Goal: Task Accomplishment & Management: Complete application form

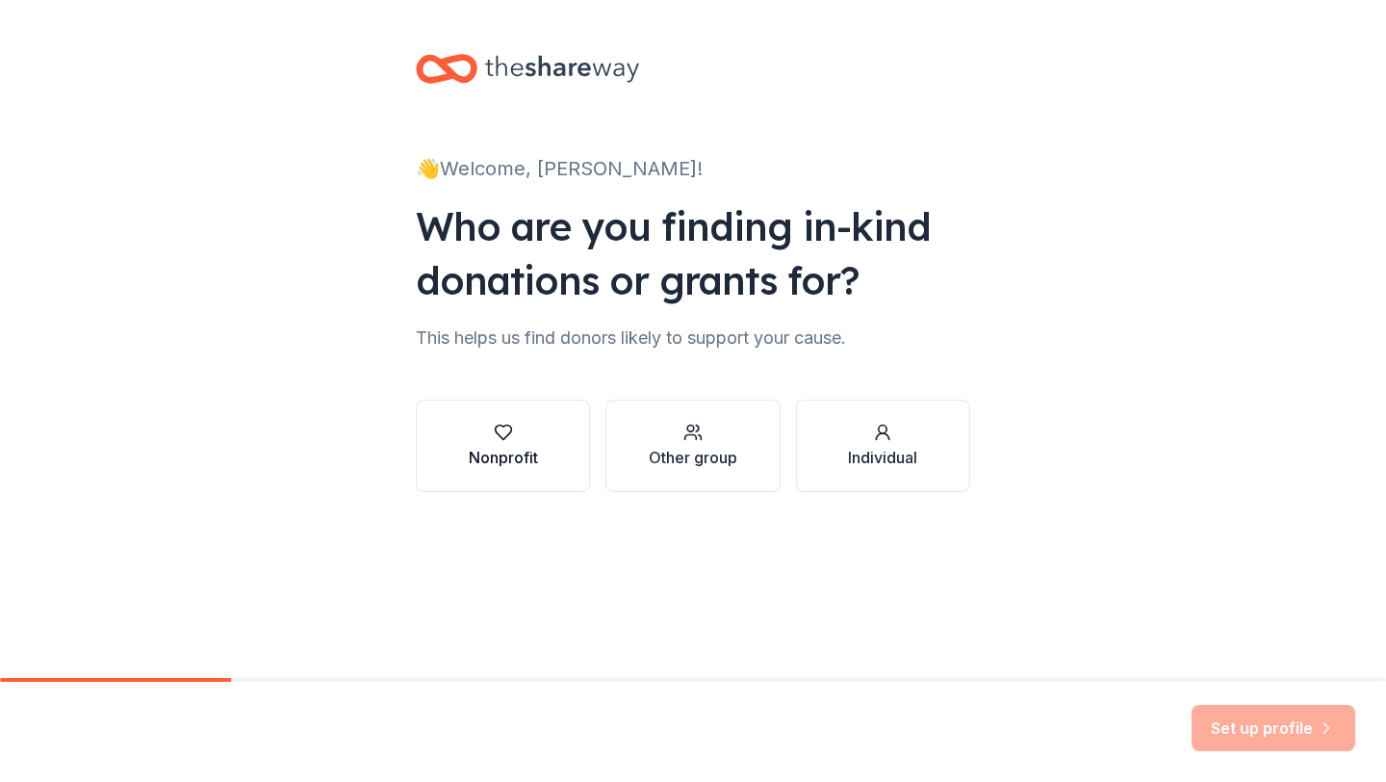
click at [483, 457] on div "Nonprofit" at bounding box center [503, 457] width 69 height 23
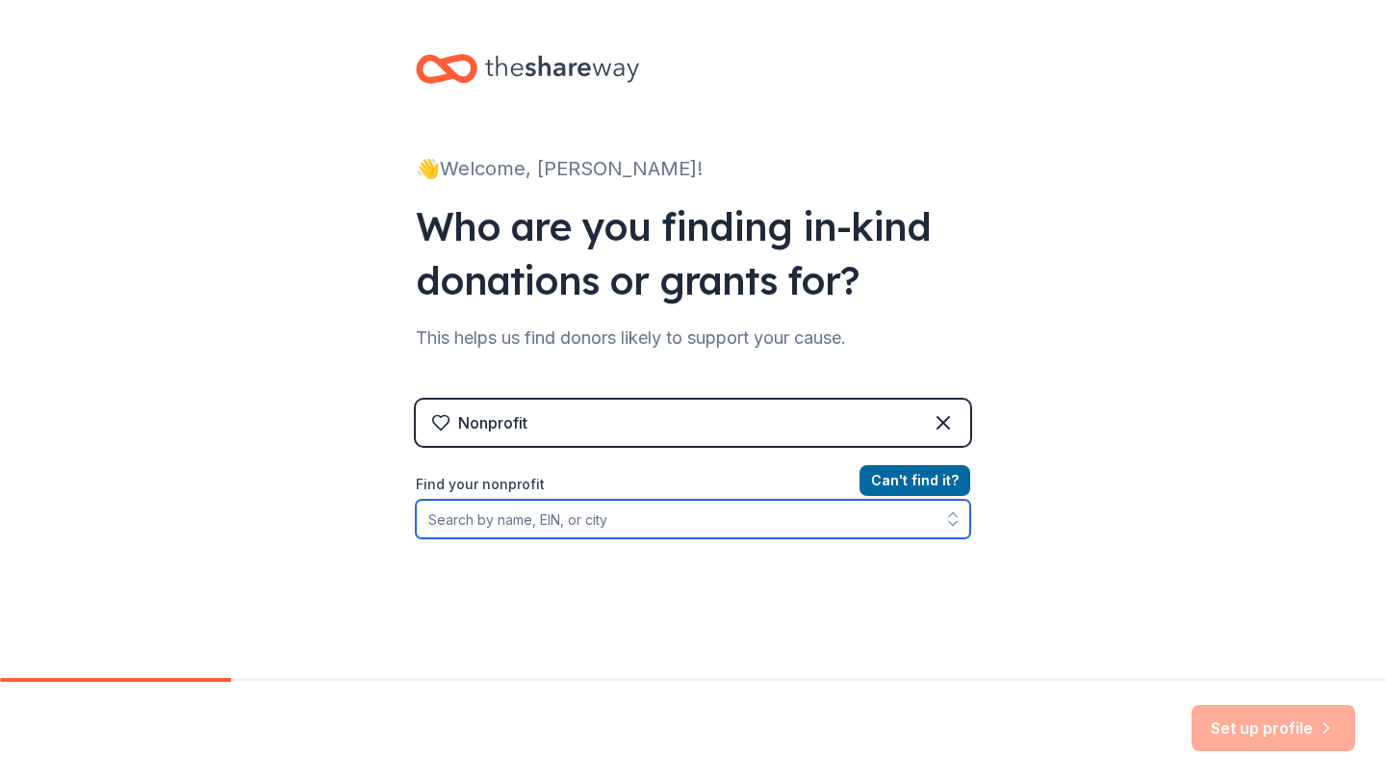
click at [622, 520] on input "Find your nonprofit" at bounding box center [693, 519] width 555 height 39
click at [731, 514] on input "Find your nonprofit" at bounding box center [693, 519] width 555 height 39
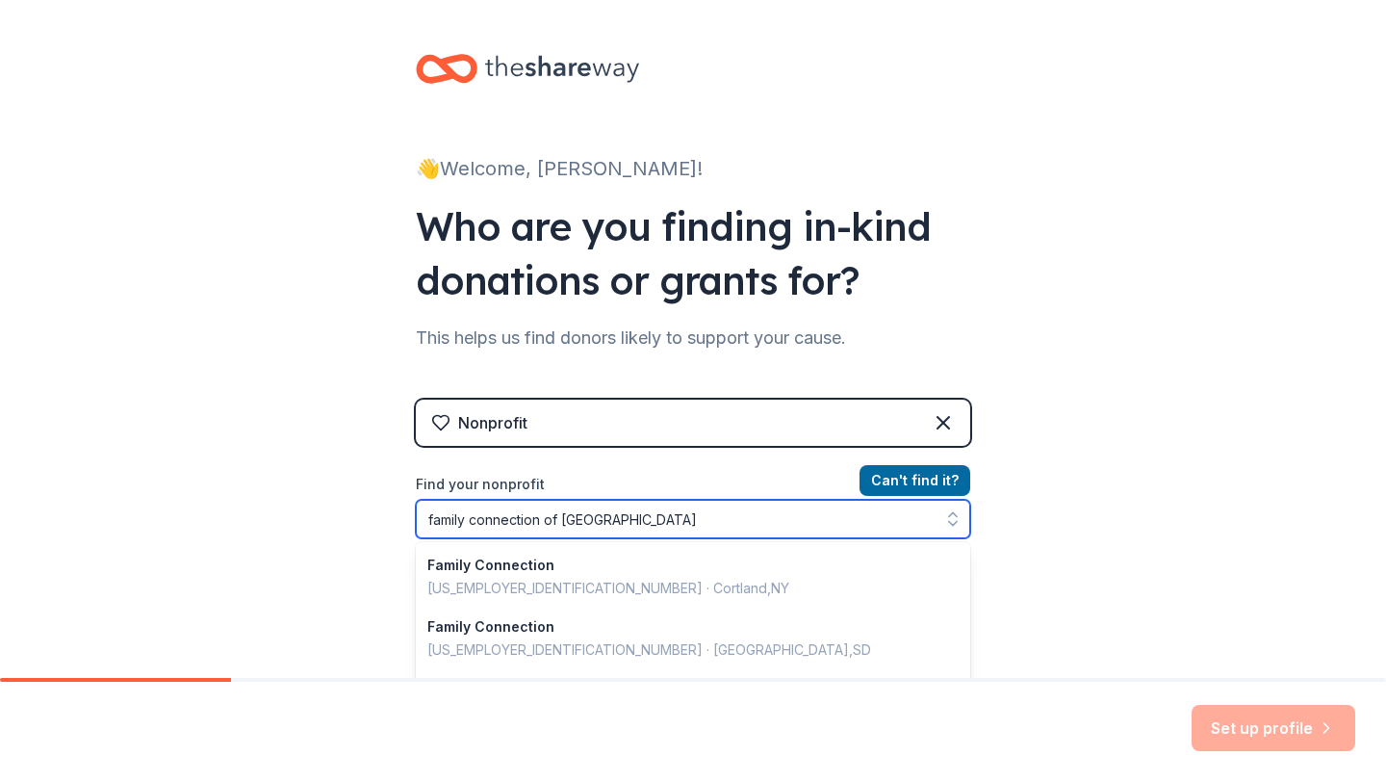
type input "family connection of [GEOGRAPHIC_DATA]"
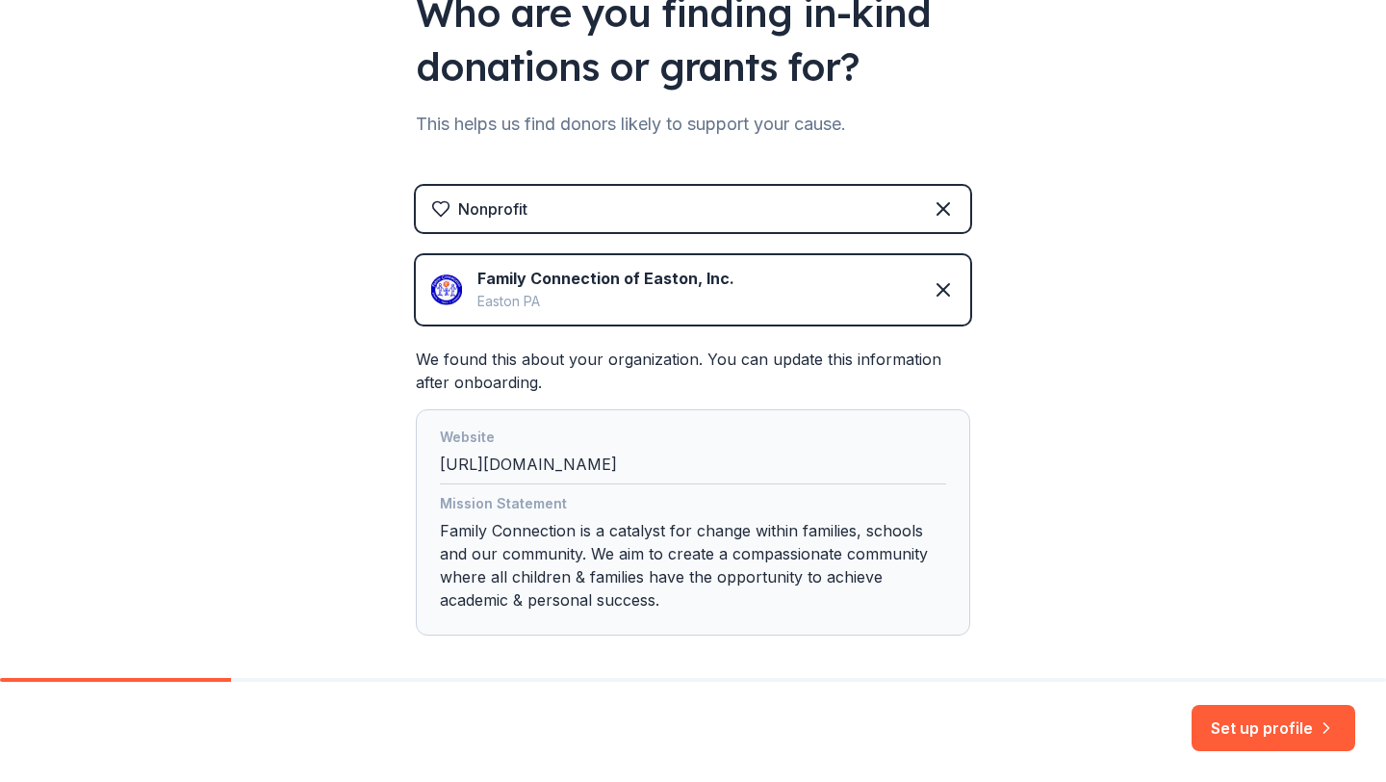
scroll to position [302, 0]
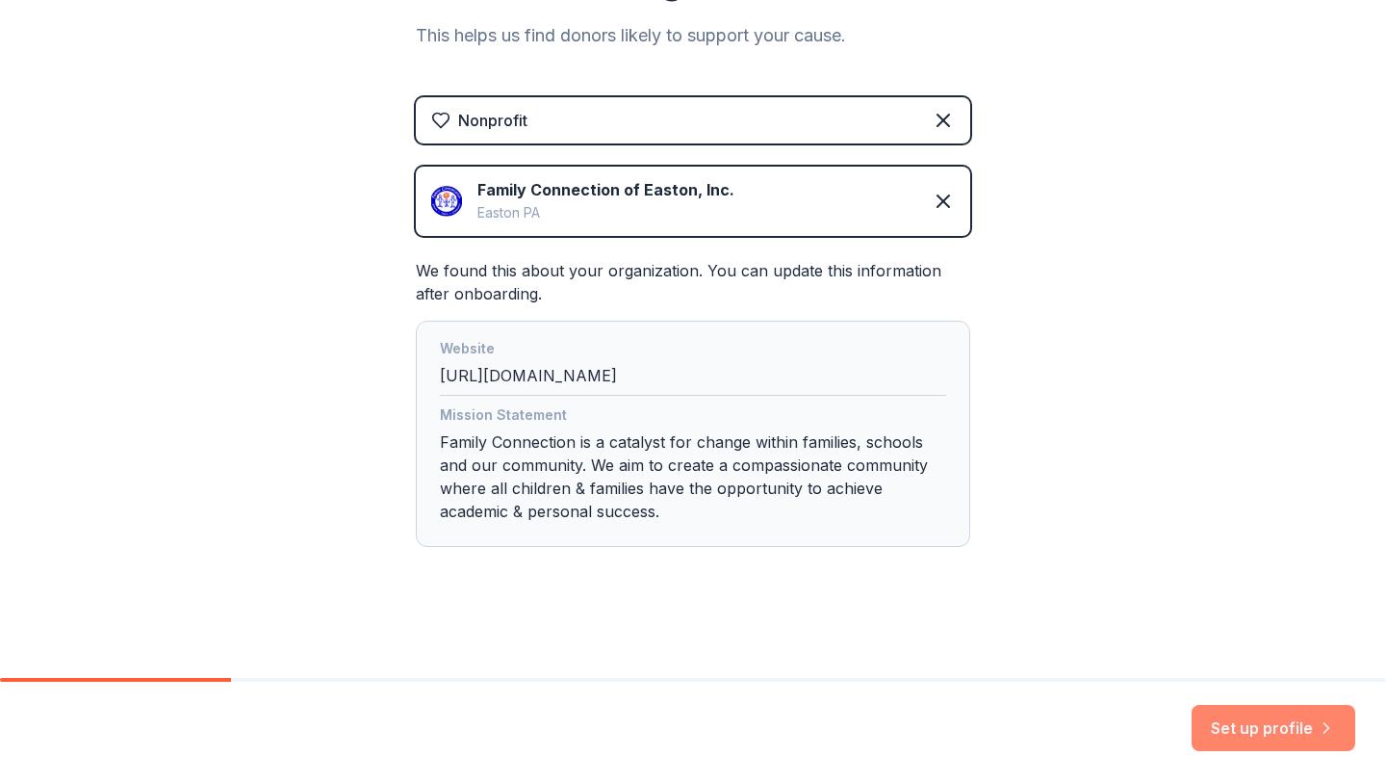
click at [1245, 728] on button "Set up profile" at bounding box center [1274, 728] width 164 height 46
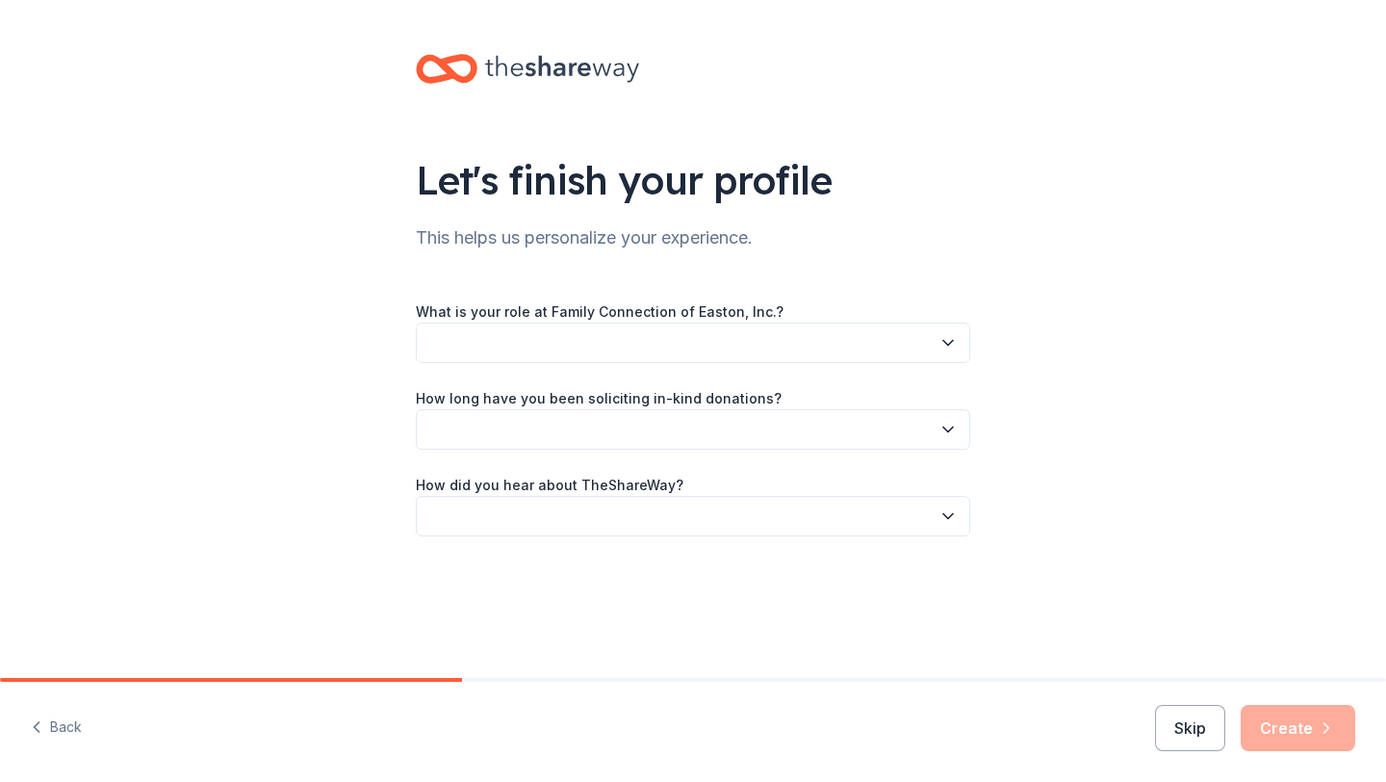
click at [840, 342] on button "button" at bounding box center [693, 343] width 555 height 40
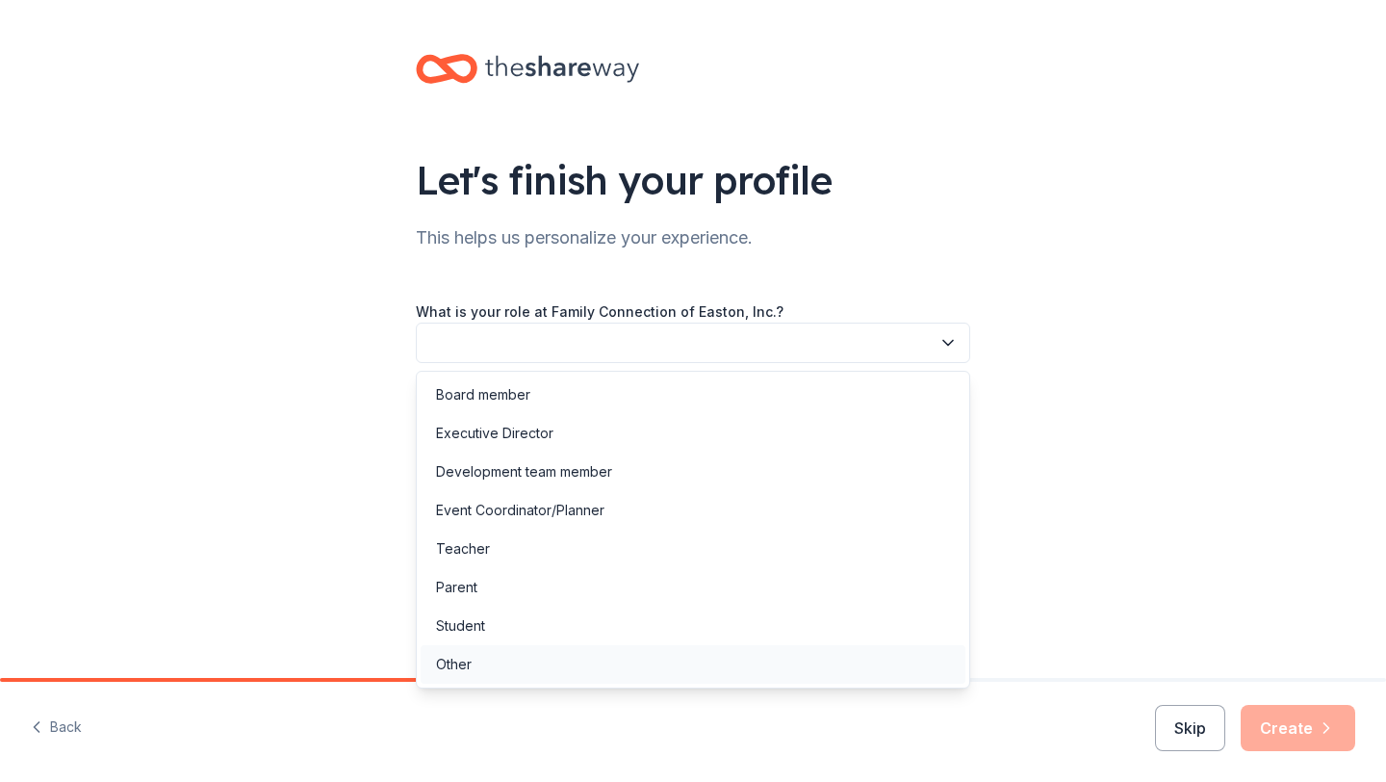
click at [461, 662] on div "Other" at bounding box center [454, 664] width 36 height 23
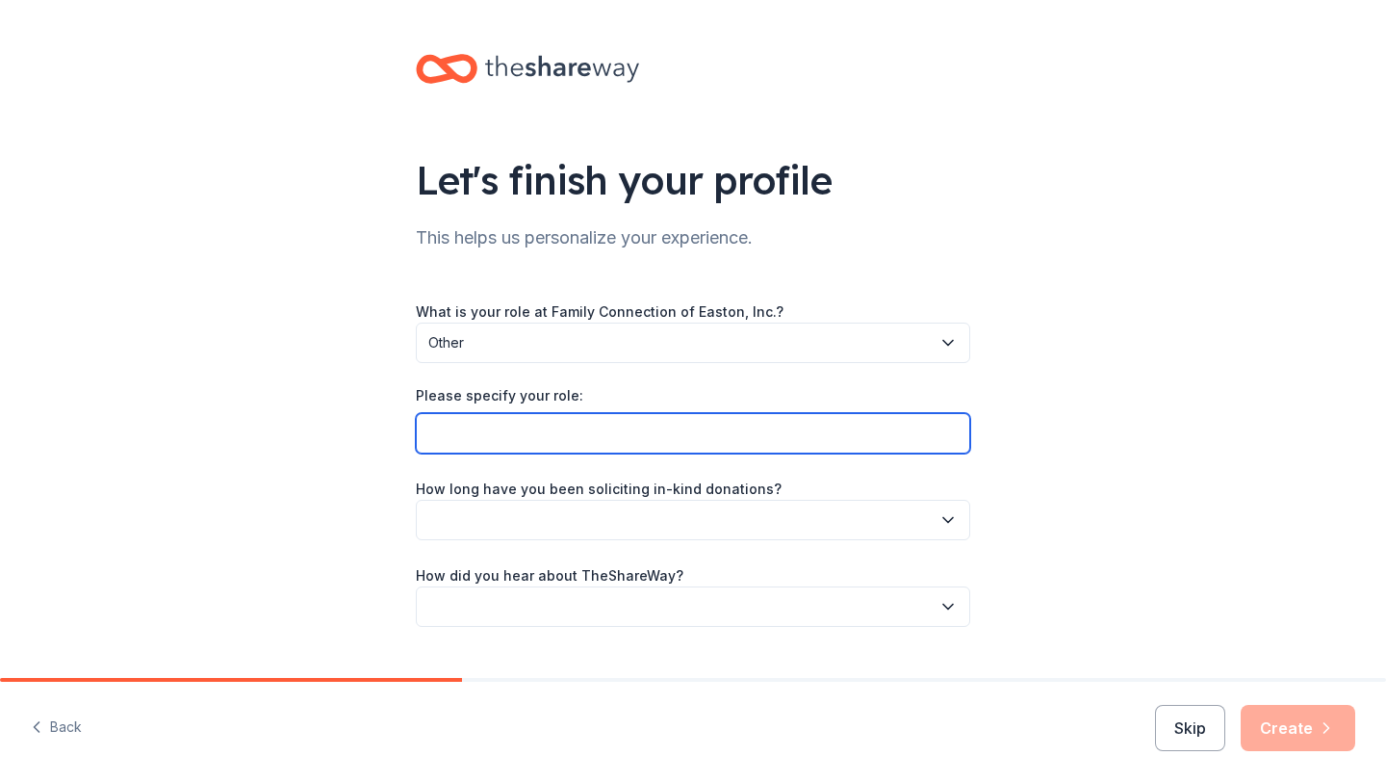
click at [553, 440] on input "Please specify your role:" at bounding box center [693, 433] width 555 height 40
type input "Community School Coordinator"
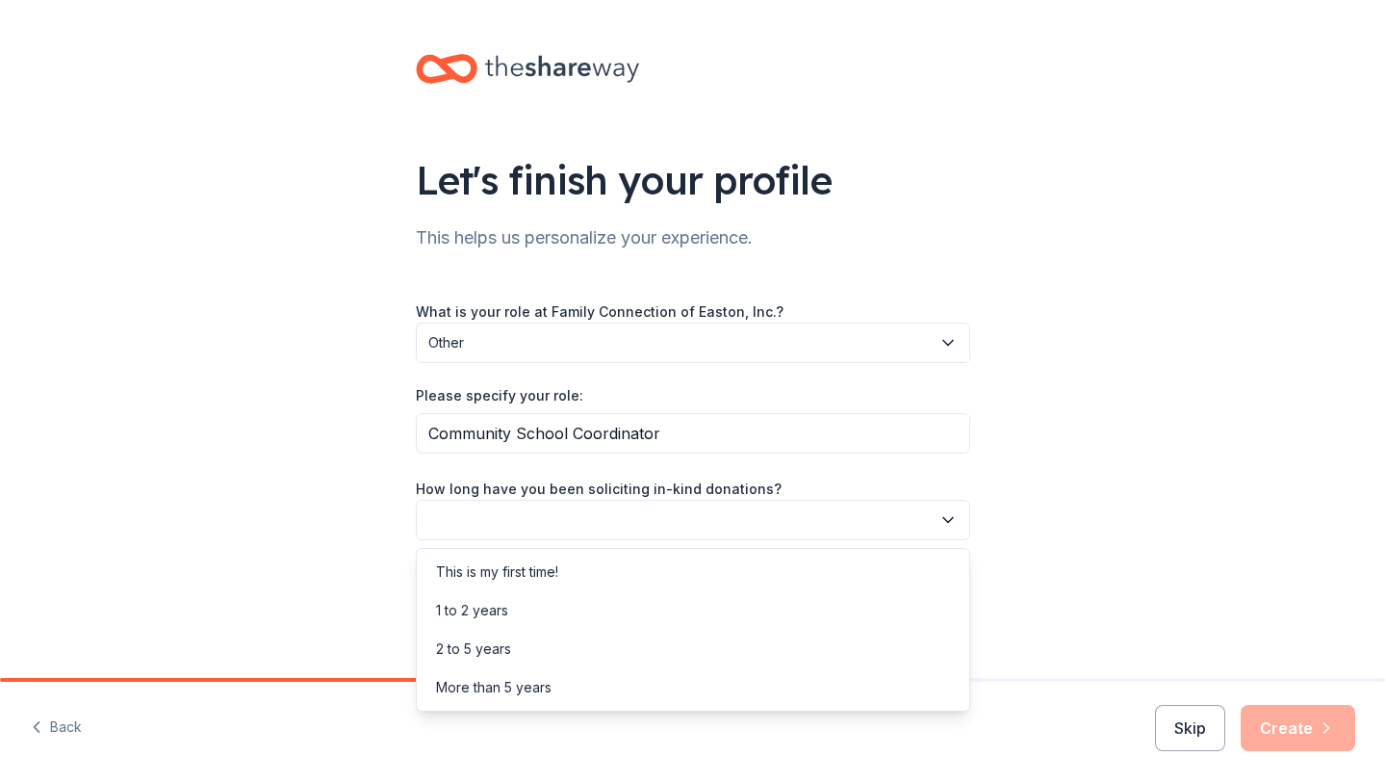
click at [483, 517] on button "button" at bounding box center [693, 520] width 555 height 40
click at [490, 574] on div "This is my first time!" at bounding box center [497, 571] width 122 height 23
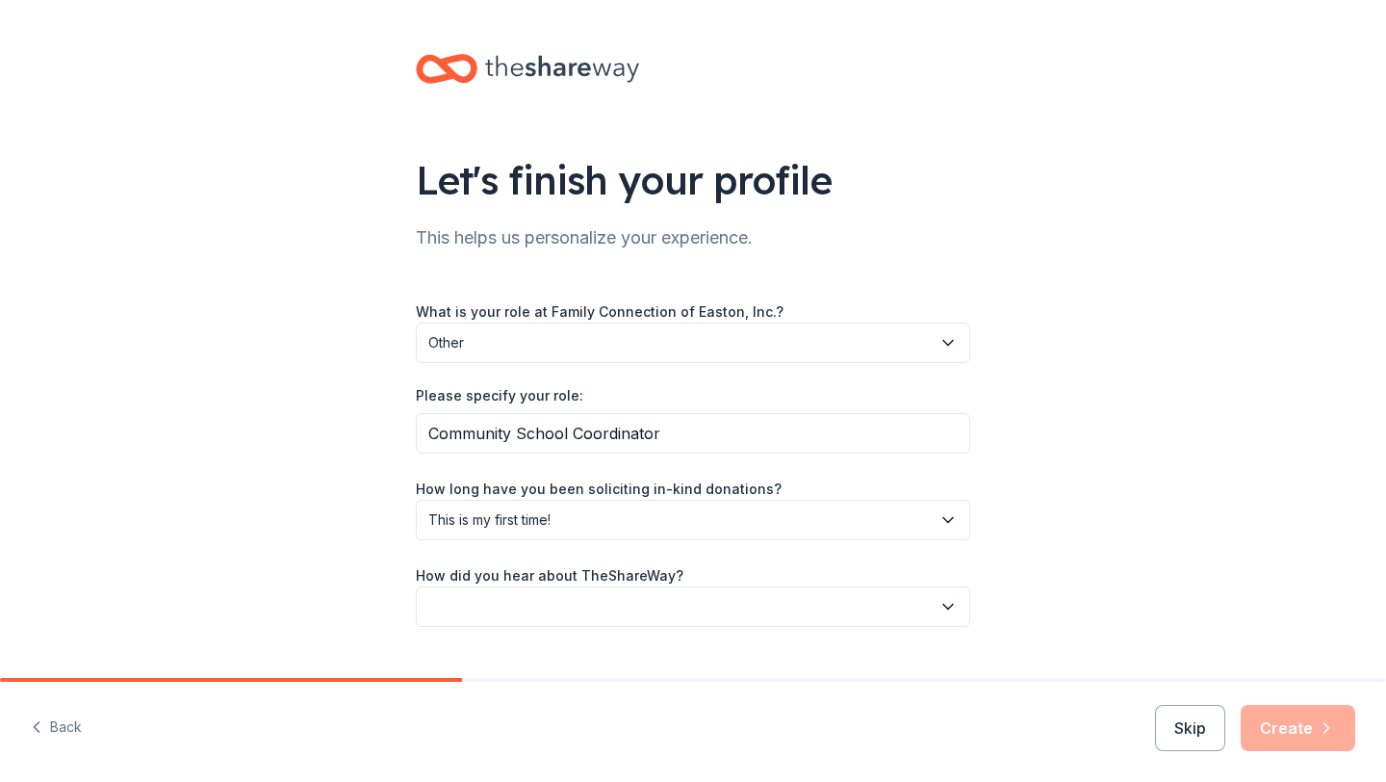
click at [477, 612] on button "button" at bounding box center [693, 606] width 555 height 40
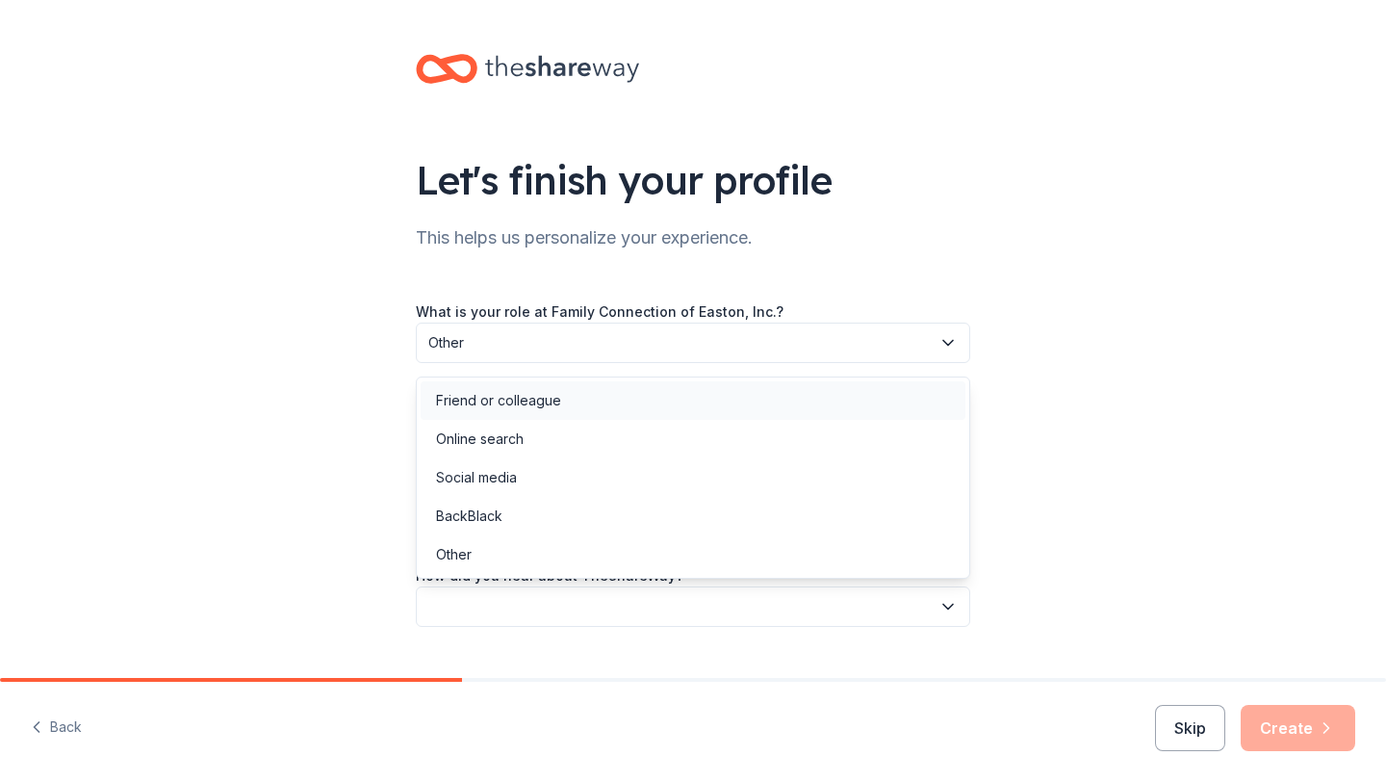
click at [501, 407] on div "Friend or colleague" at bounding box center [498, 400] width 125 height 23
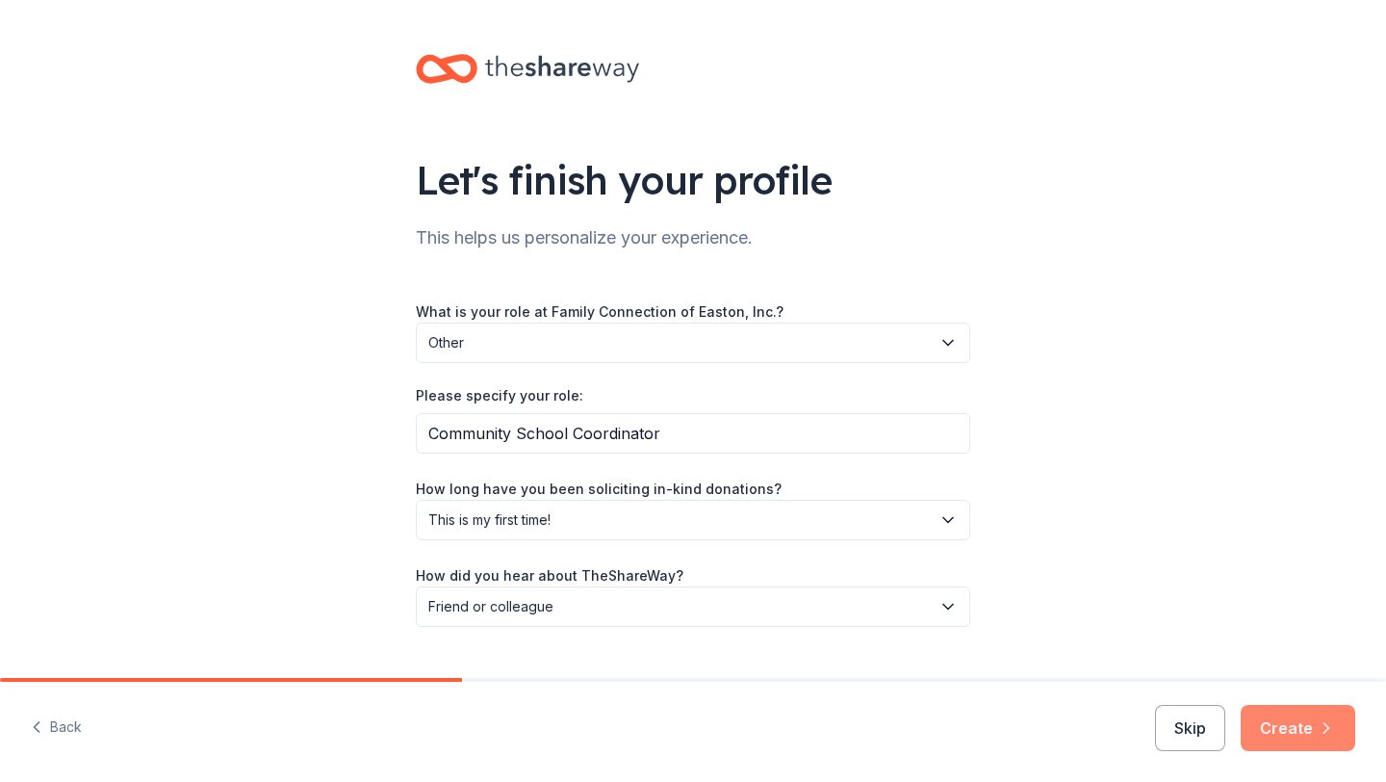
click at [1311, 720] on button "Create" at bounding box center [1298, 728] width 115 height 46
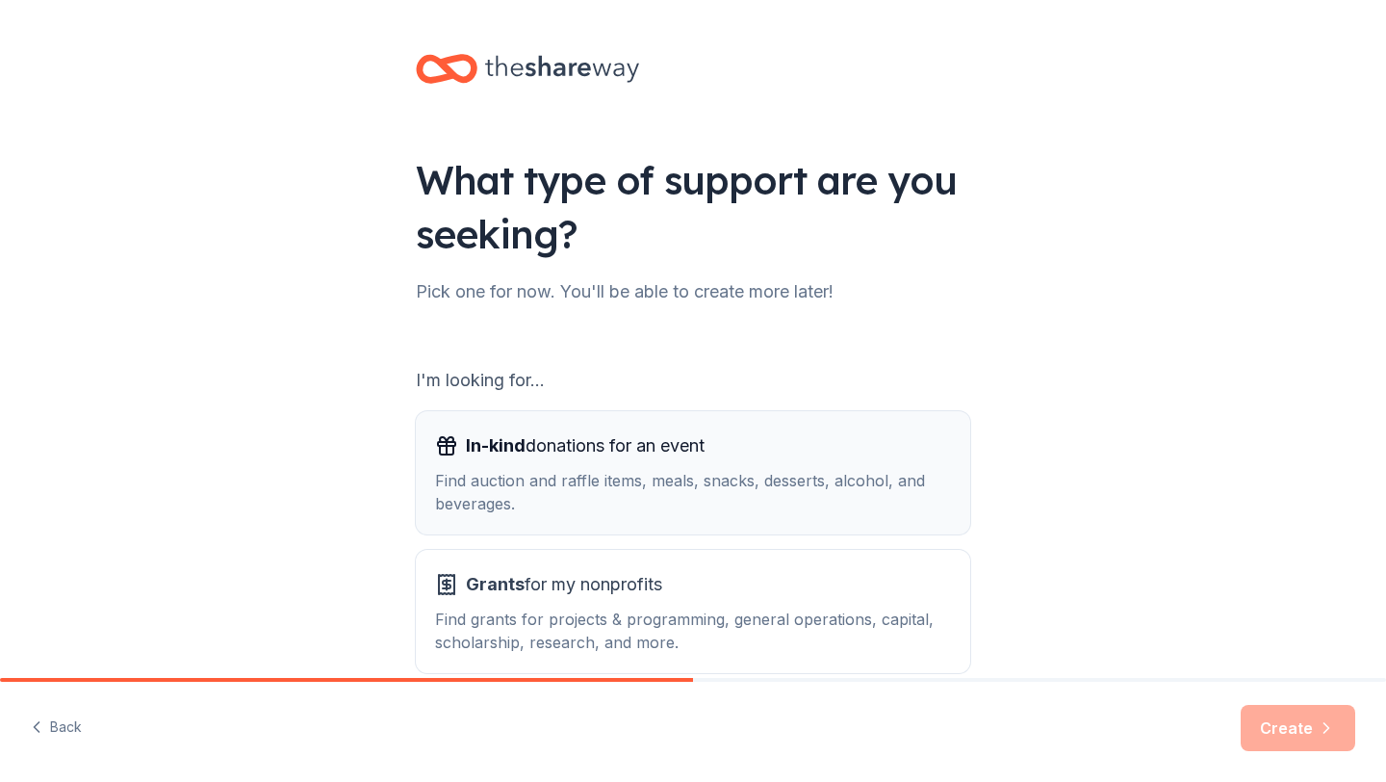
click at [568, 471] on div "Find auction and raffle items, meals, snacks, desserts, alcohol, and beverages." at bounding box center [693, 492] width 516 height 46
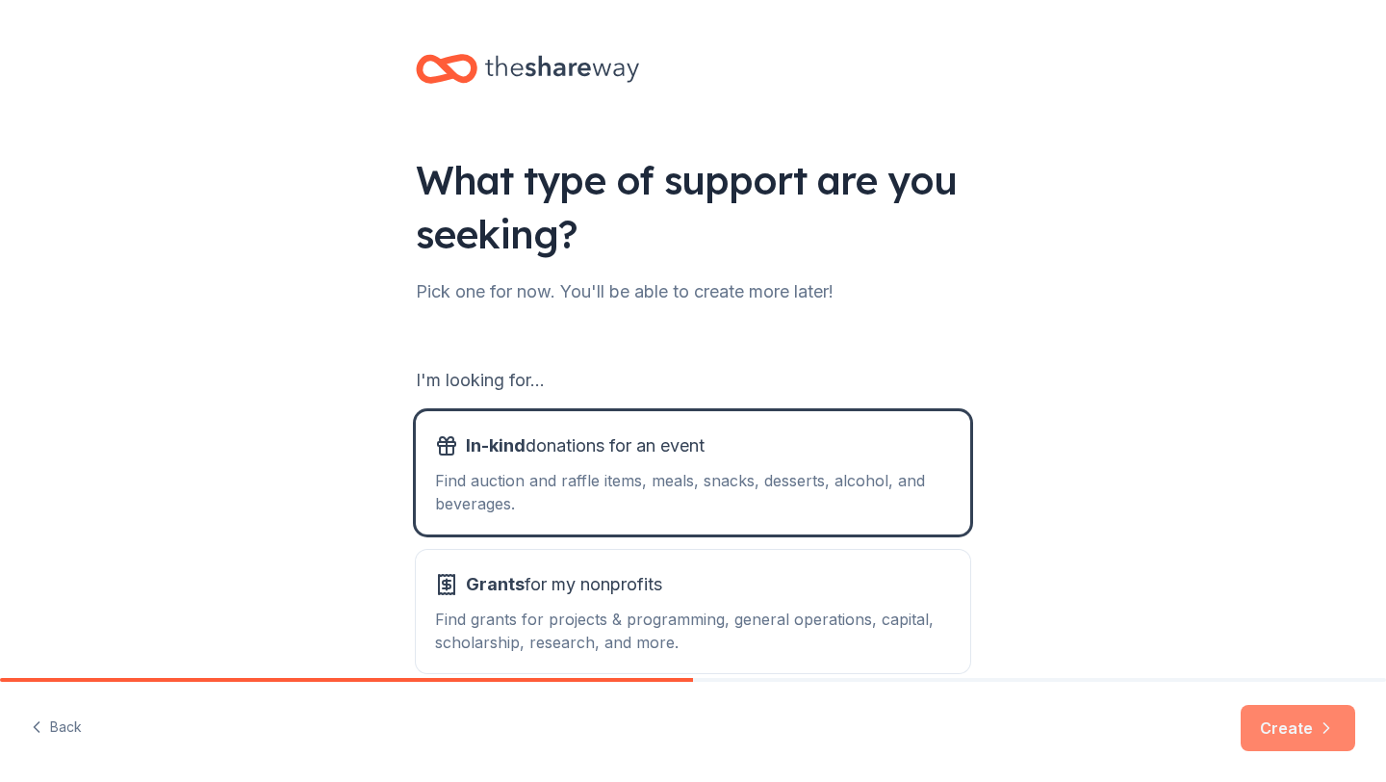
click at [1287, 726] on button "Create" at bounding box center [1298, 728] width 115 height 46
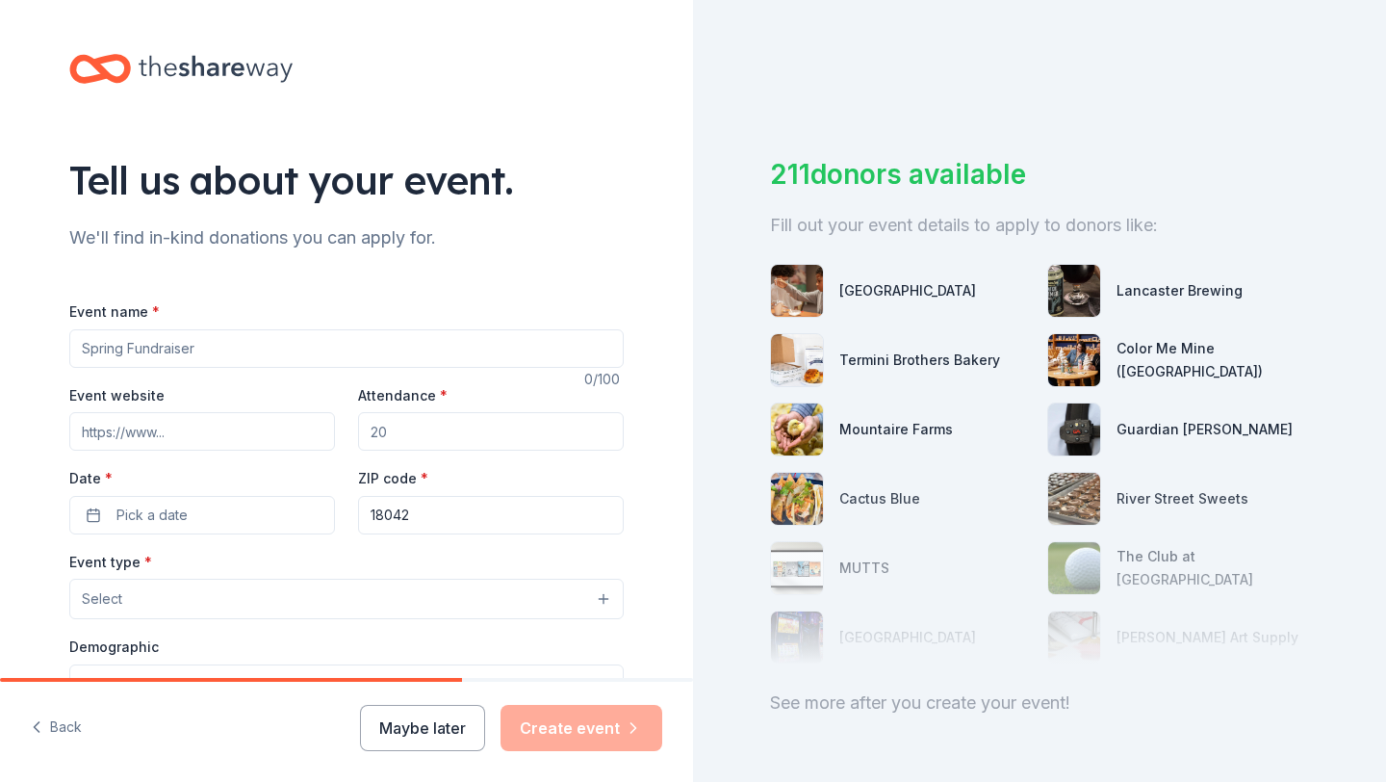
click at [153, 354] on input "Event name *" at bounding box center [346, 348] width 555 height 39
type input "P"
type input "Positive Behavior Interventions System"
click at [203, 418] on input "Event website" at bounding box center [202, 431] width 266 height 39
type input "[URL][PERSON_NAME][DOMAIN_NAME]"
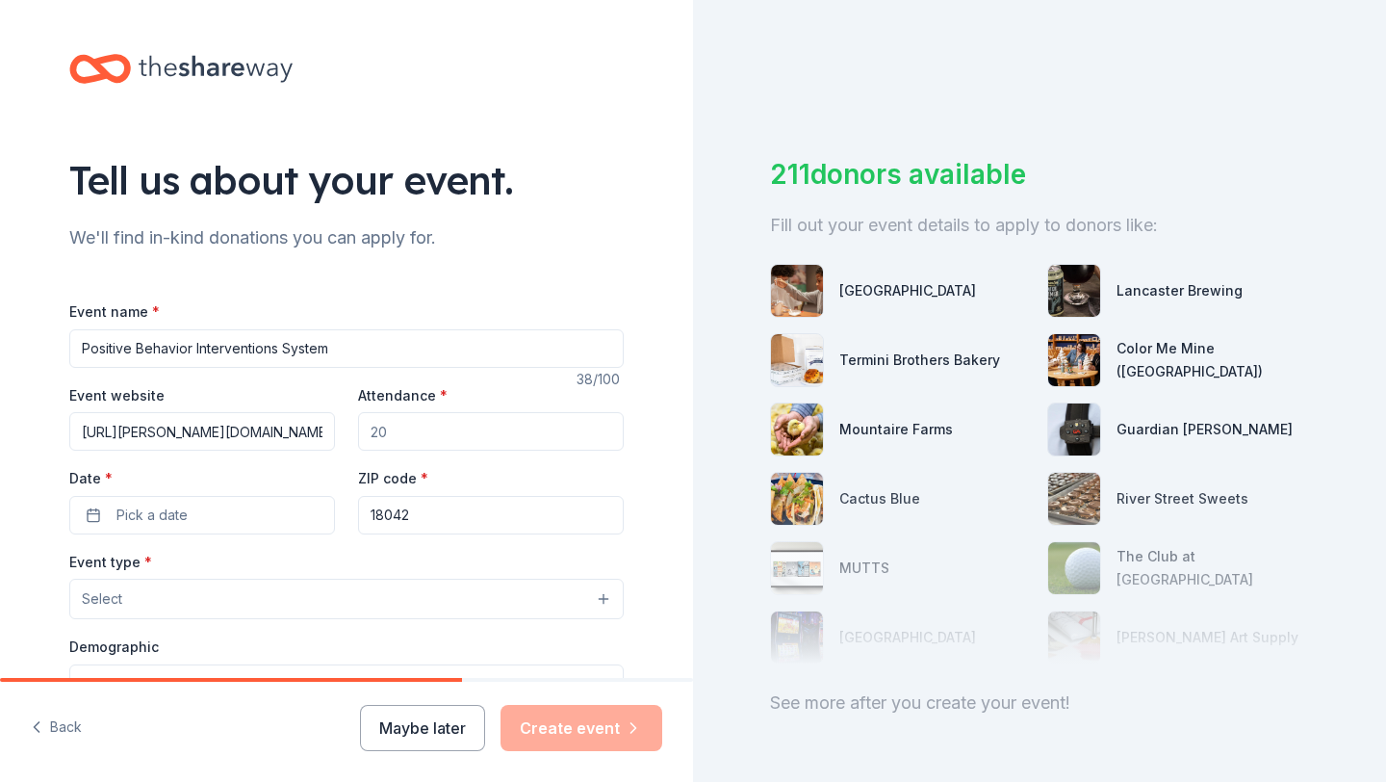
click at [467, 437] on input "Attendance *" at bounding box center [491, 431] width 266 height 39
click at [477, 448] on input "Attendance *" at bounding box center [491, 431] width 266 height 39
click at [465, 433] on input "Attendance *" at bounding box center [491, 431] width 266 height 39
drag, startPoint x: 405, startPoint y: 433, endPoint x: 329, endPoint y: 432, distance: 76.1
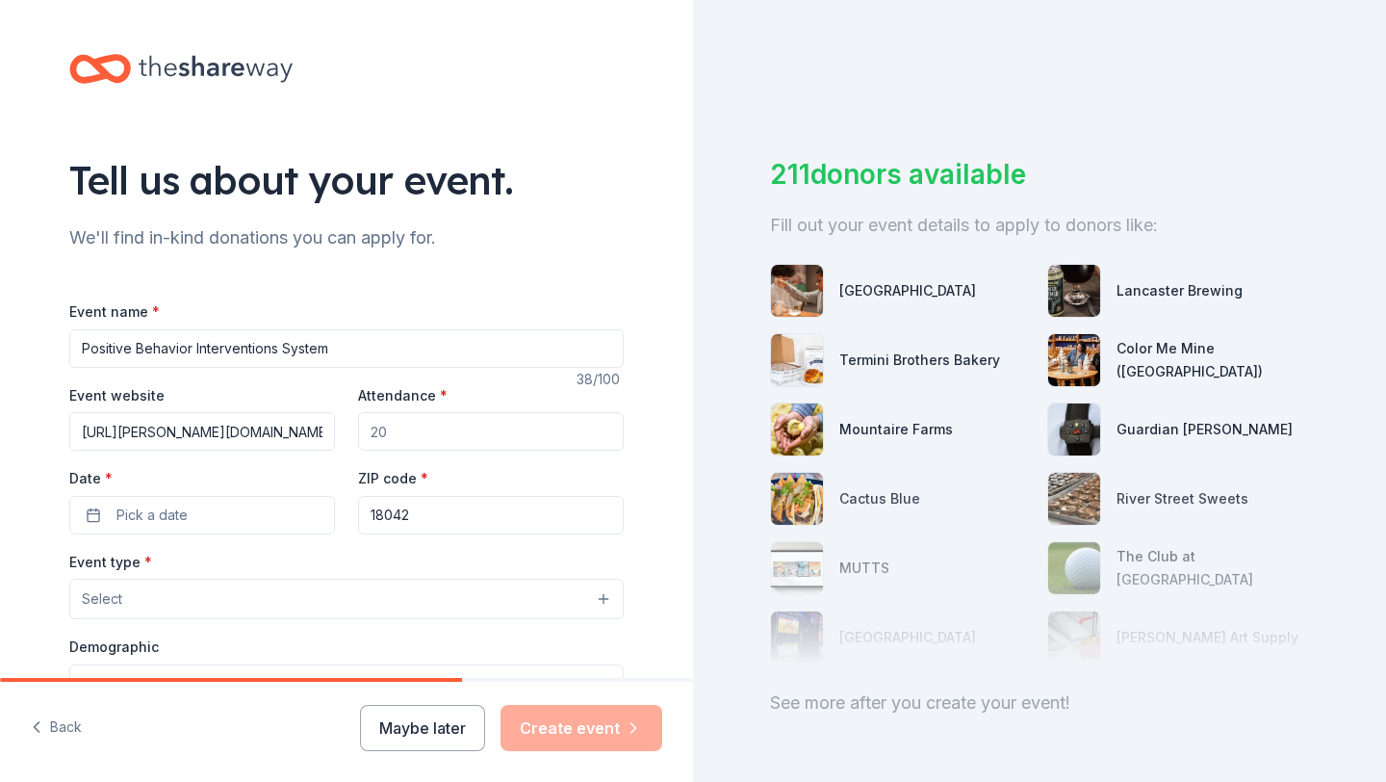
click at [329, 432] on div "Event website [URL][PERSON_NAME][DOMAIN_NAME] Attendance * Date * Pick a date Z…" at bounding box center [346, 458] width 555 height 151
type input "500"
click at [231, 513] on button "Pick a date" at bounding box center [202, 515] width 266 height 39
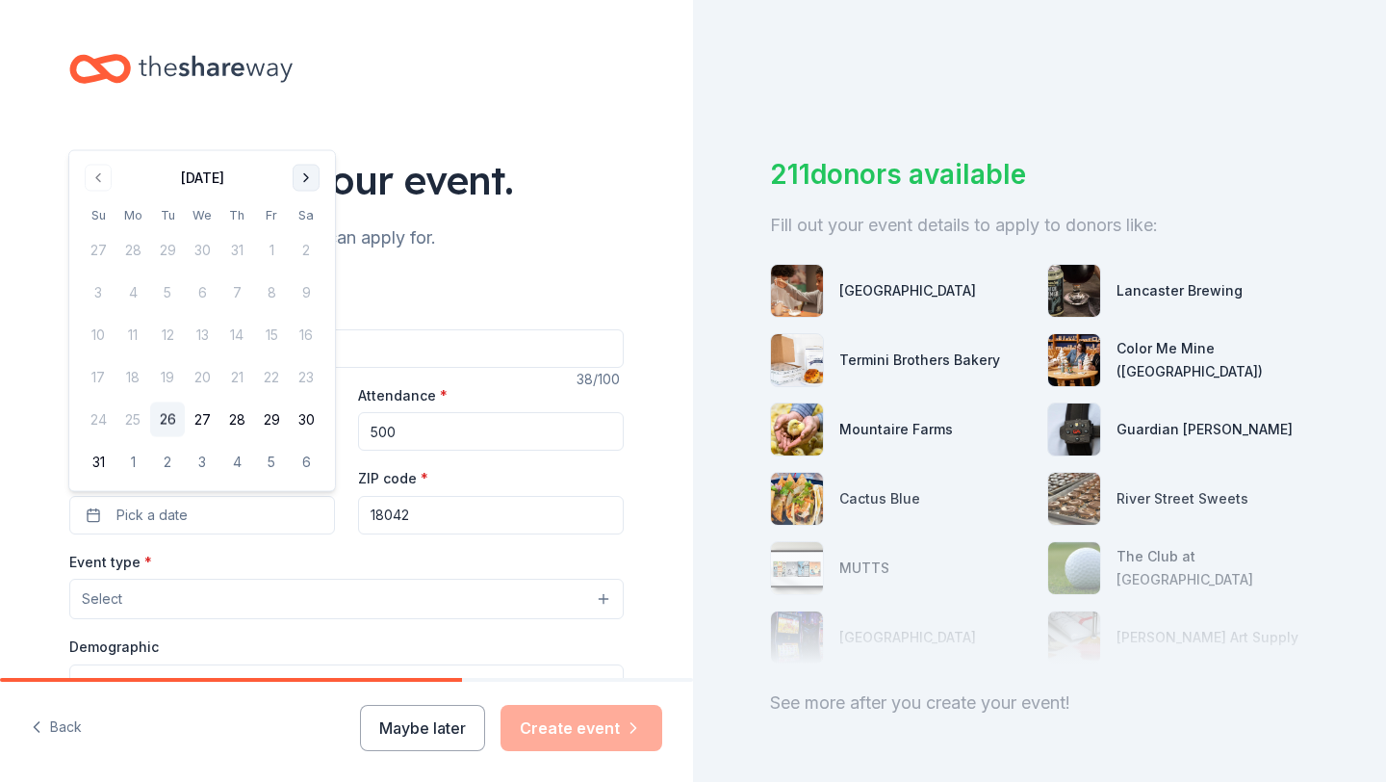
click at [312, 181] on button "Go to next month" at bounding box center [306, 178] width 27 height 27
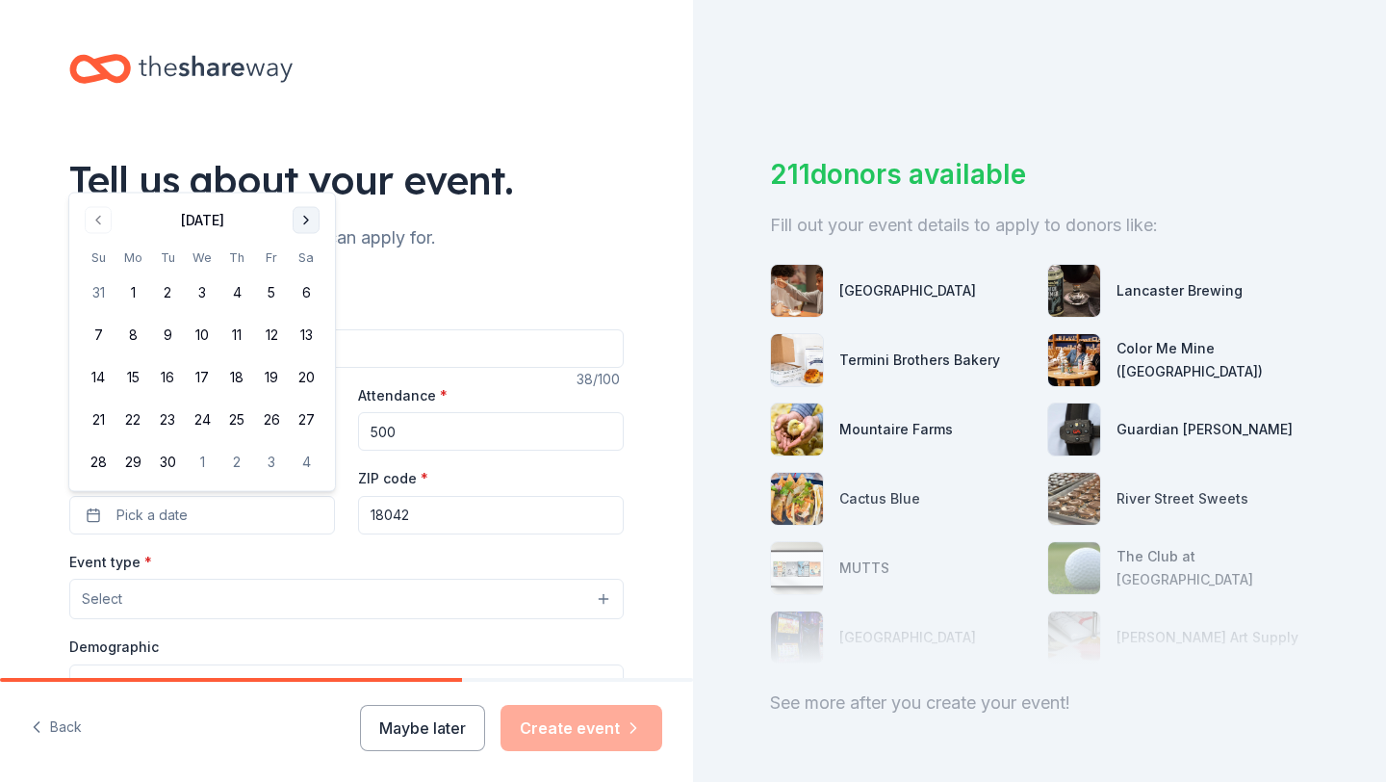
click at [308, 228] on button "Go to next month" at bounding box center [306, 220] width 27 height 27
click at [130, 340] on button "6" at bounding box center [133, 335] width 35 height 35
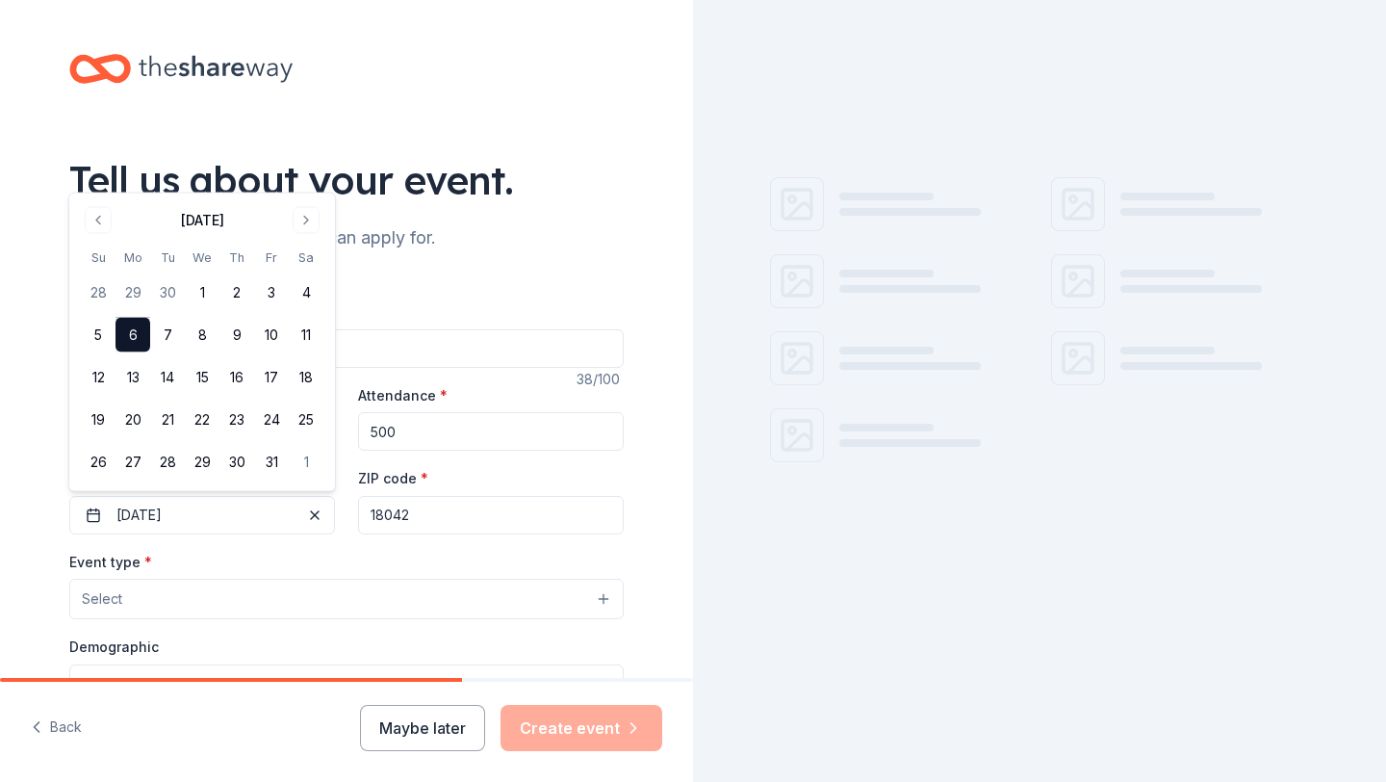
click at [154, 581] on button "Select" at bounding box center [346, 599] width 555 height 40
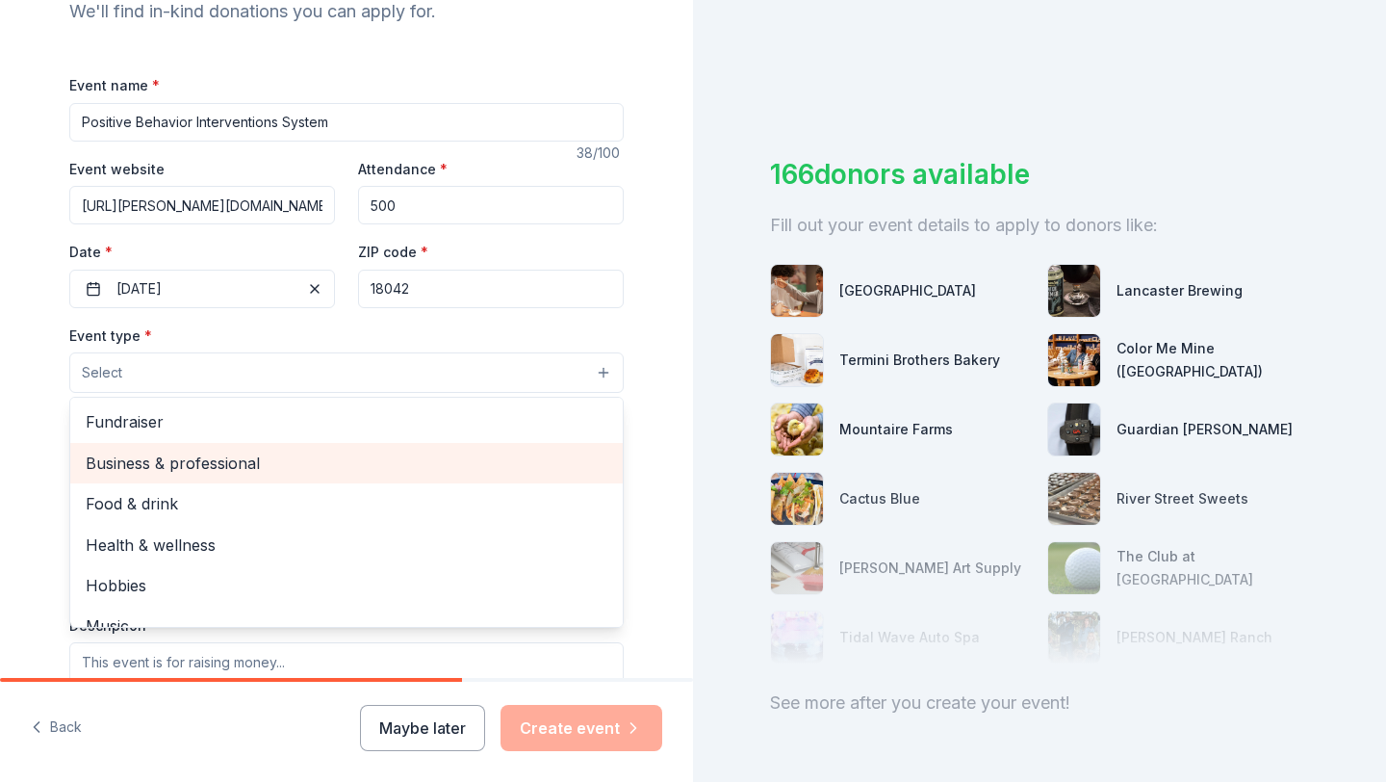
click at [166, 469] on span "Business & professional" at bounding box center [347, 463] width 522 height 25
click at [206, 452] on span "Food & drink" at bounding box center [347, 464] width 522 height 25
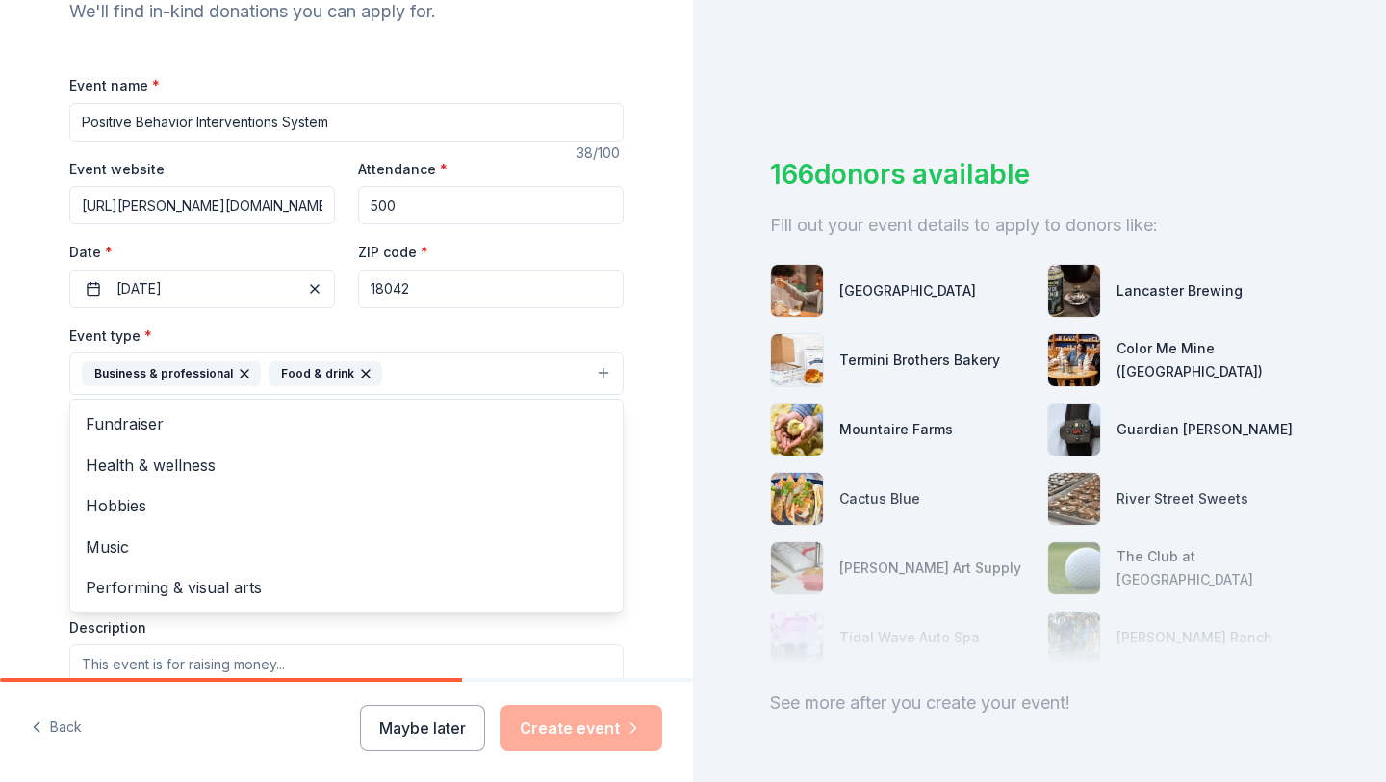
click at [25, 600] on div "Tell us about your event. We'll find in-kind donations you can apply for. Event…" at bounding box center [346, 415] width 693 height 1283
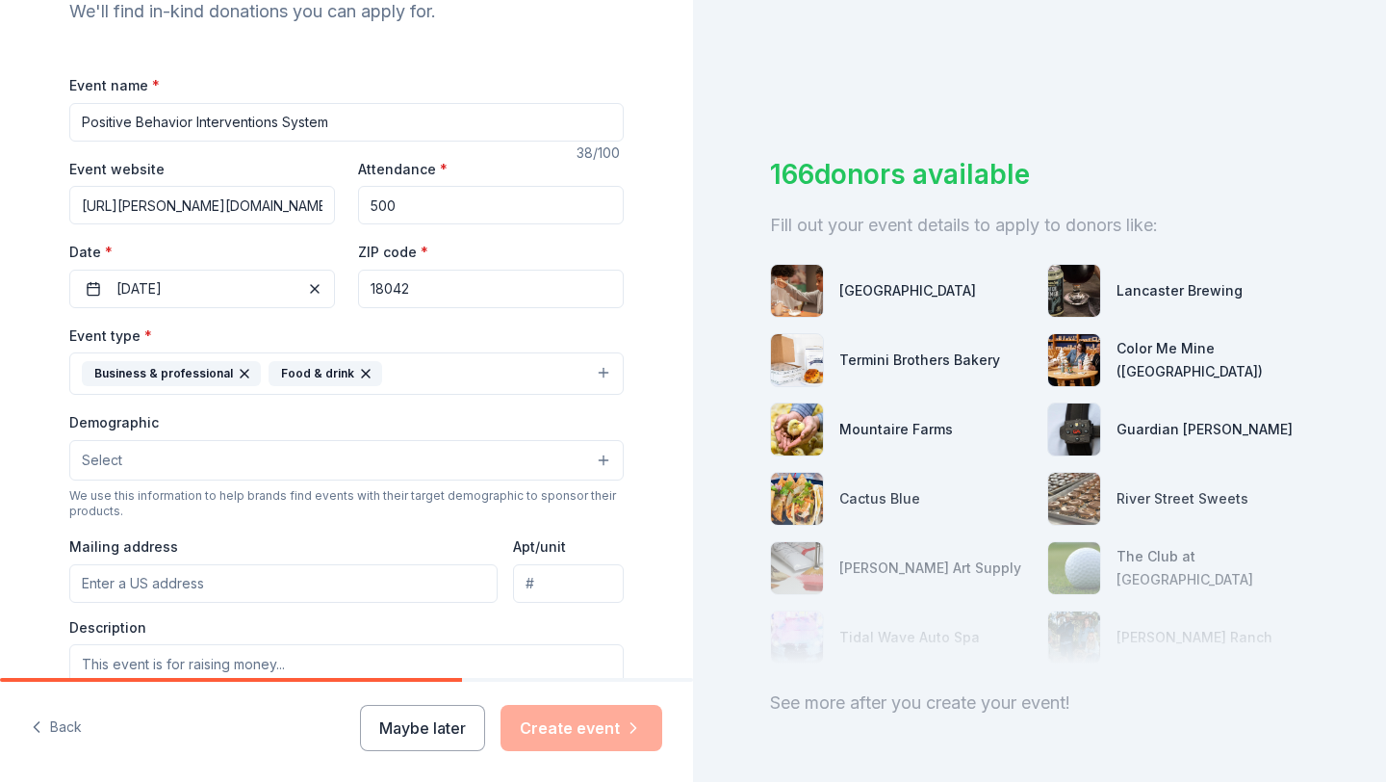
click at [185, 590] on input "Mailing address" at bounding box center [283, 583] width 428 height 39
click at [216, 463] on button "Select" at bounding box center [346, 460] width 555 height 40
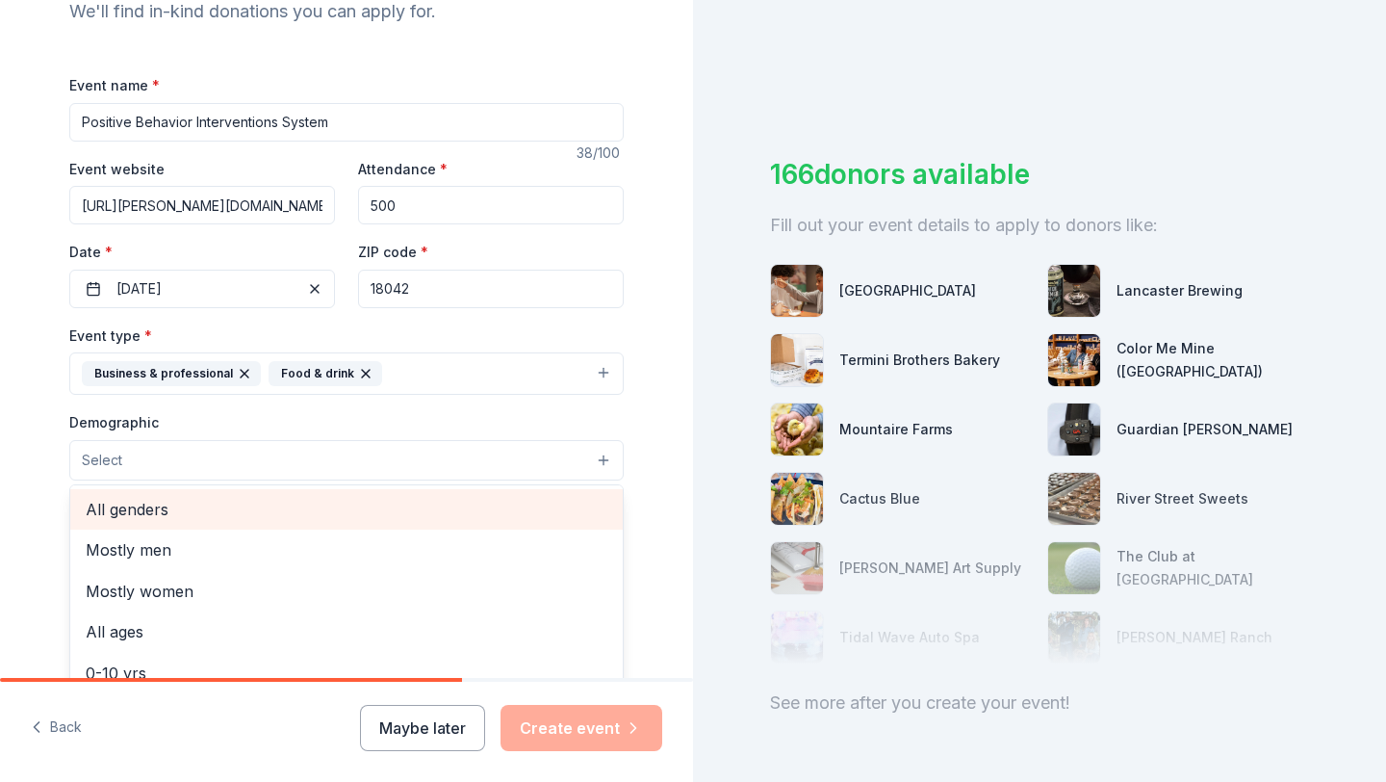
click at [142, 503] on span "All genders" at bounding box center [347, 509] width 522 height 25
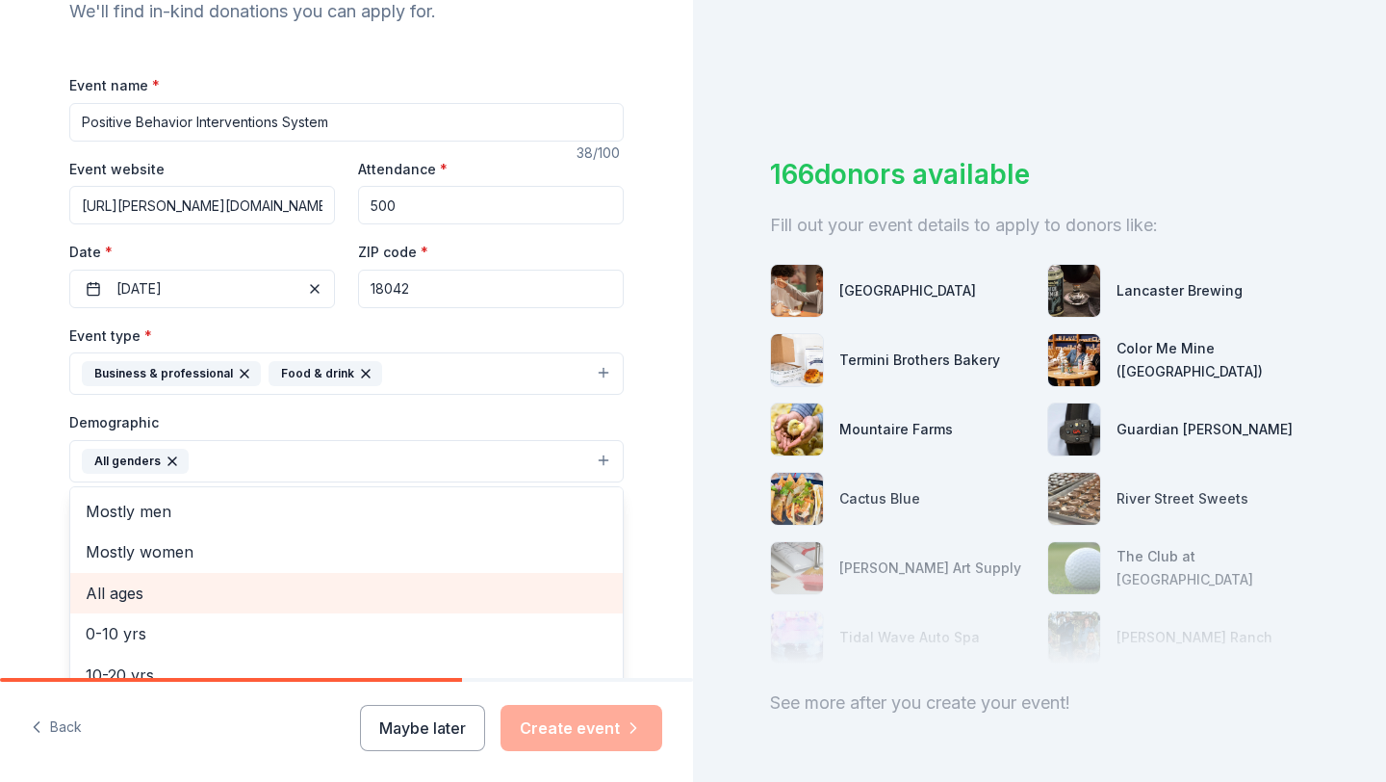
click at [142, 600] on span "All ages" at bounding box center [347, 593] width 522 height 25
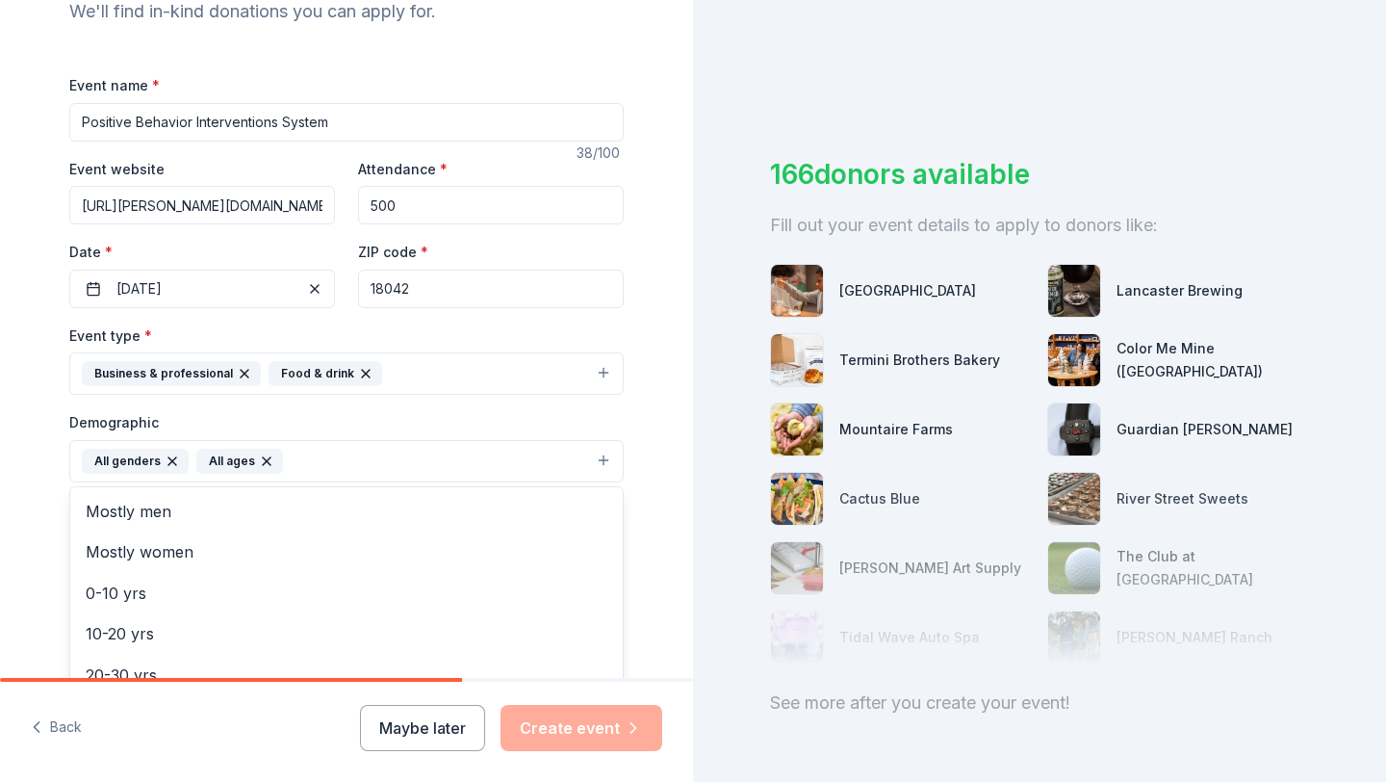
click at [37, 590] on div "Tell us about your event. We'll find in-kind donations you can apply for. Event…" at bounding box center [346, 416] width 693 height 1285
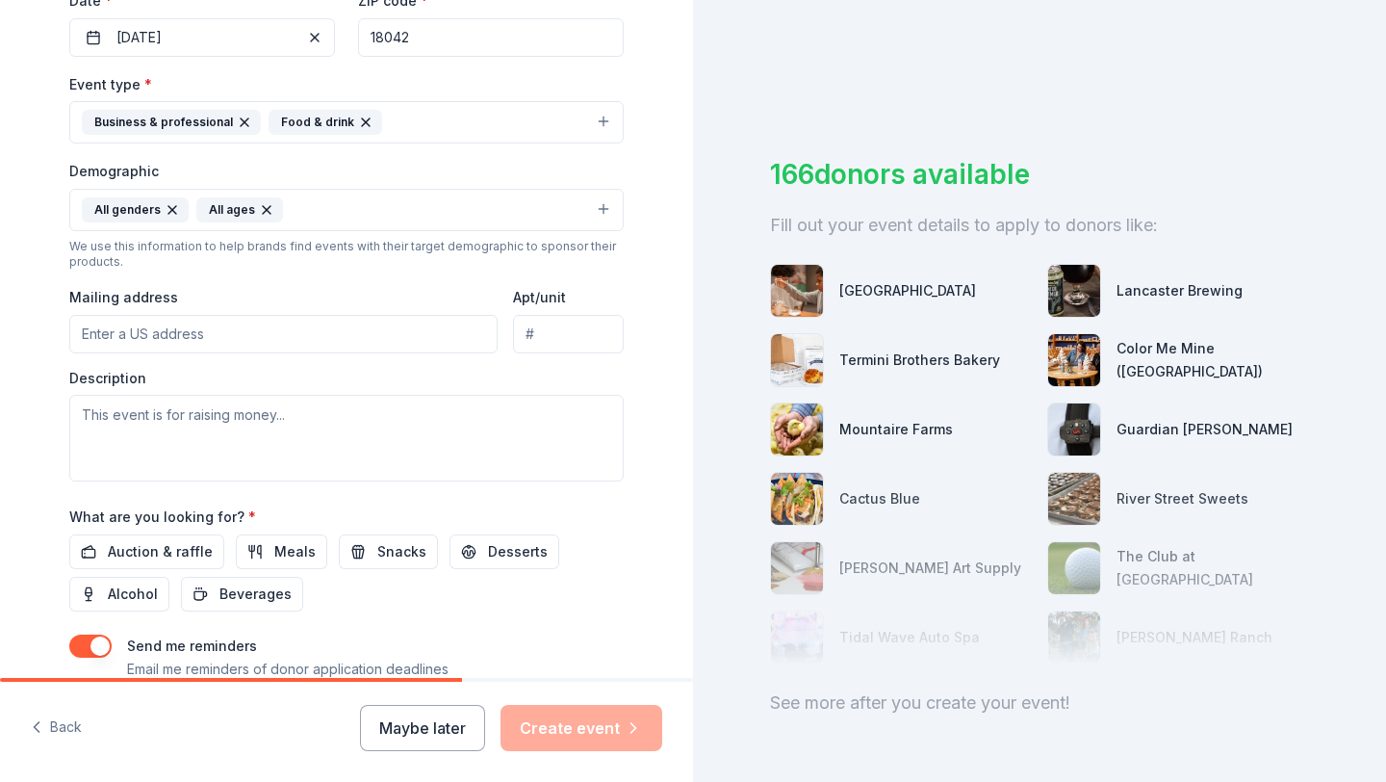
scroll to position [525, 0]
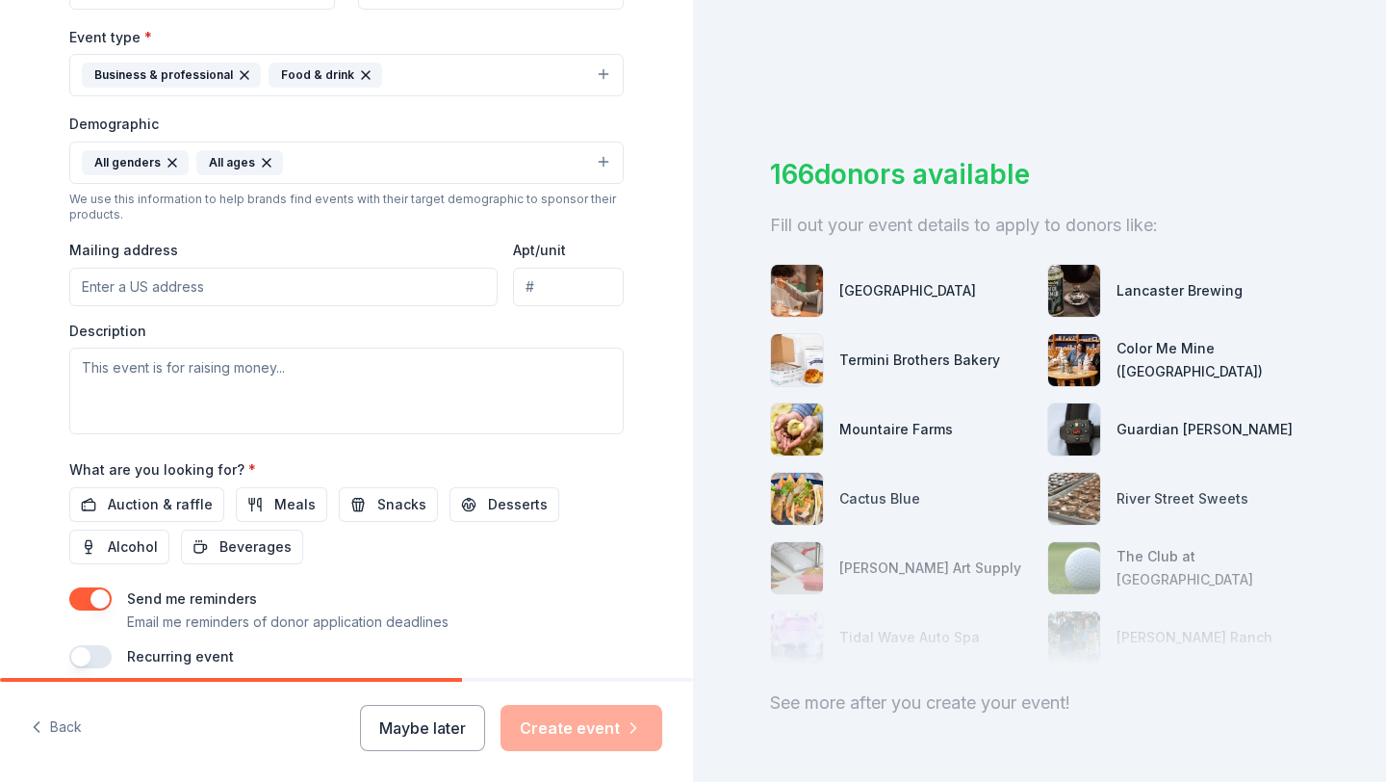
click at [338, 287] on input "Mailing address" at bounding box center [283, 287] width 428 height 39
type input "[STREET_ADDRESS]"
click at [245, 395] on textarea at bounding box center [346, 391] width 555 height 87
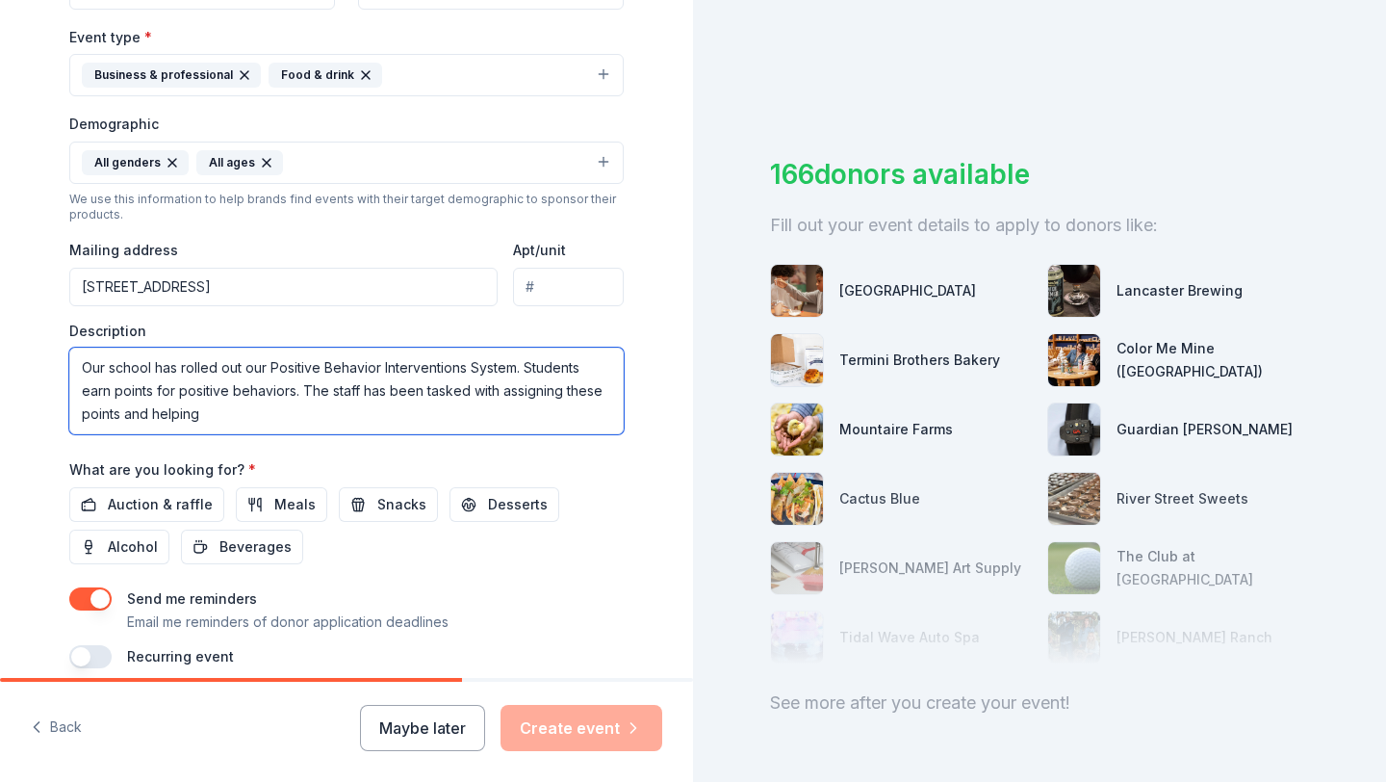
click at [503, 385] on textarea "Our school has rolled out our Positive Behavior Interventions System. Students …" at bounding box center [346, 391] width 555 height 87
click at [502, 411] on textarea "Our school has rolled out our Positive Behavior Interventions System. Students …" at bounding box center [346, 391] width 555 height 87
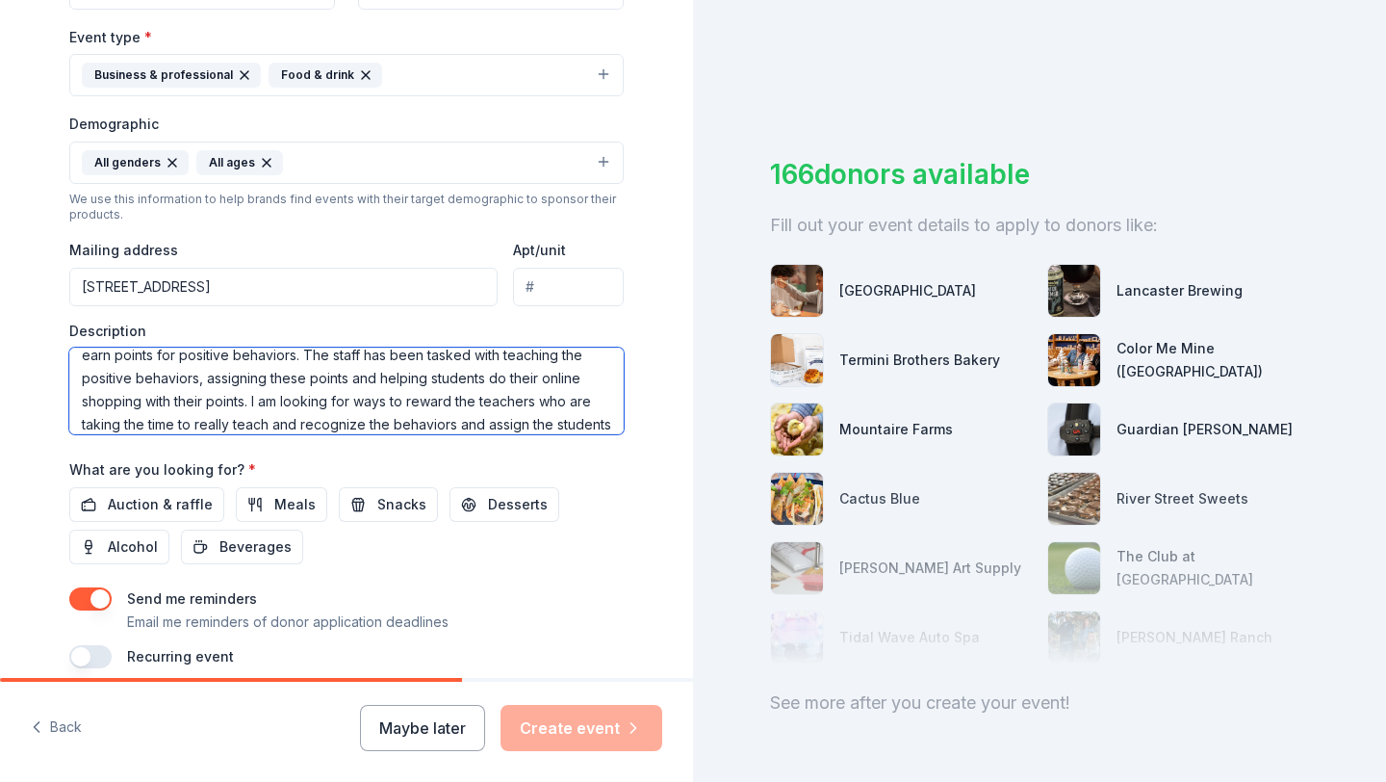
scroll to position [59, 0]
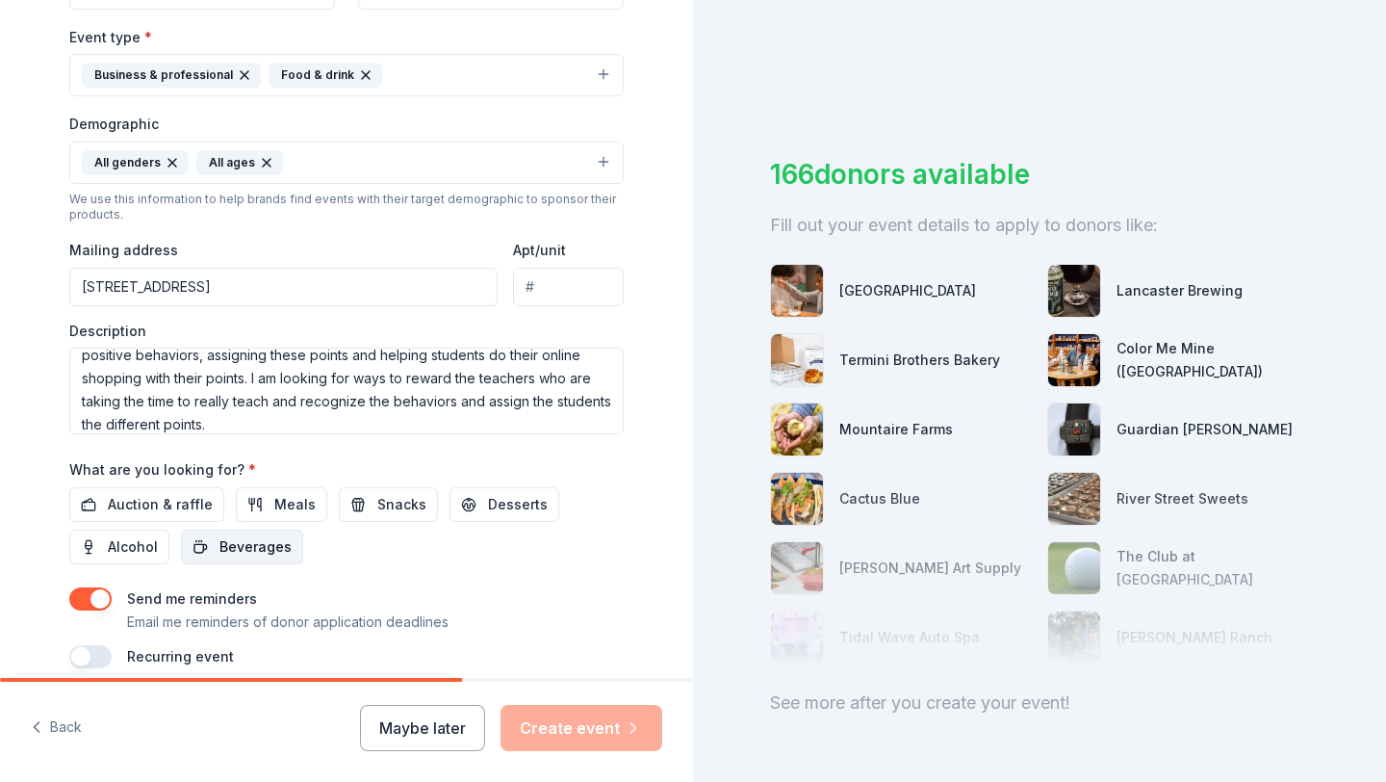
click at [230, 553] on span "Beverages" at bounding box center [256, 546] width 72 height 23
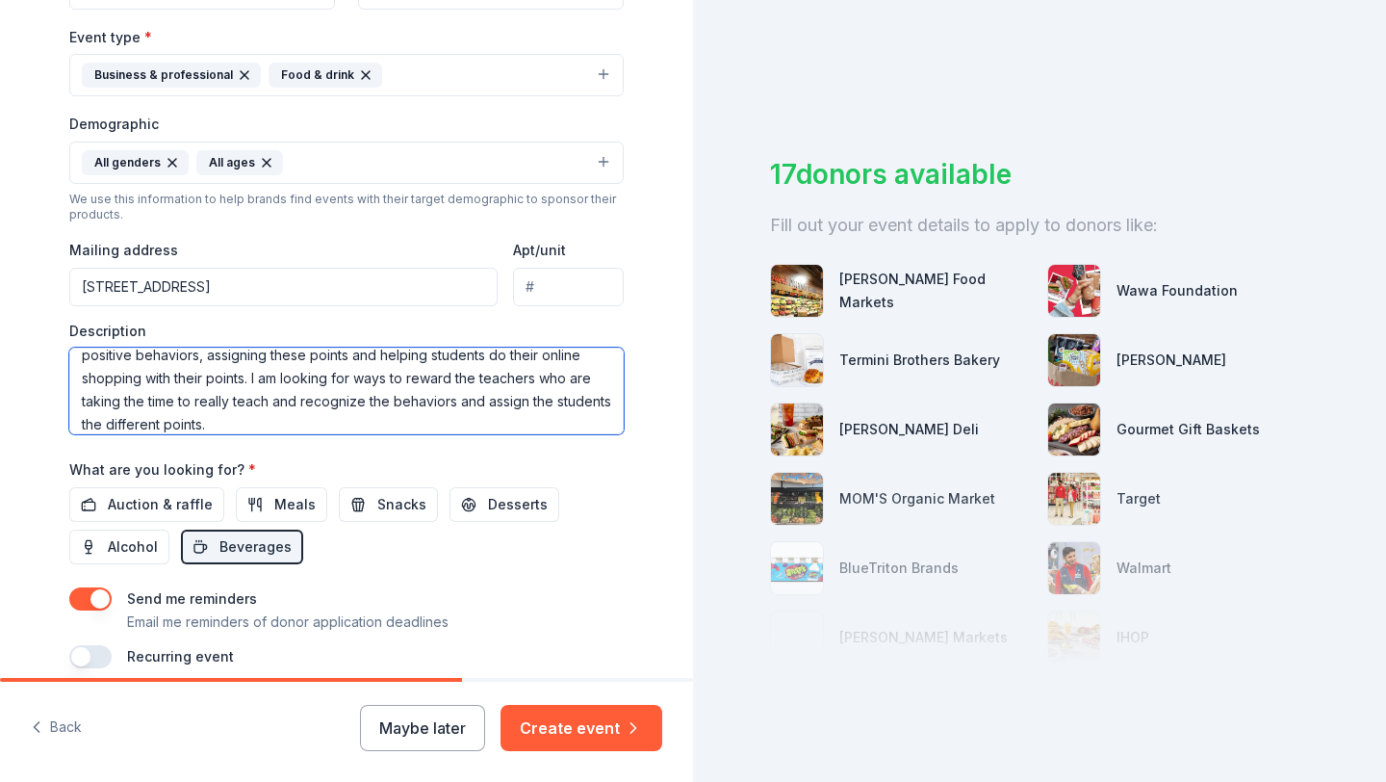
click at [245, 421] on textarea "Our school has rolled out our Positive Behavior Interventions System. Students …" at bounding box center [346, 391] width 555 height 87
click at [436, 429] on textarea "Our school has rolled out our Positive Behavior Interventions System. Students …" at bounding box center [346, 391] width 555 height 87
click at [459, 429] on textarea "Our school has rolled out our Positive Behavior Interventions System. Students …" at bounding box center [346, 391] width 555 height 87
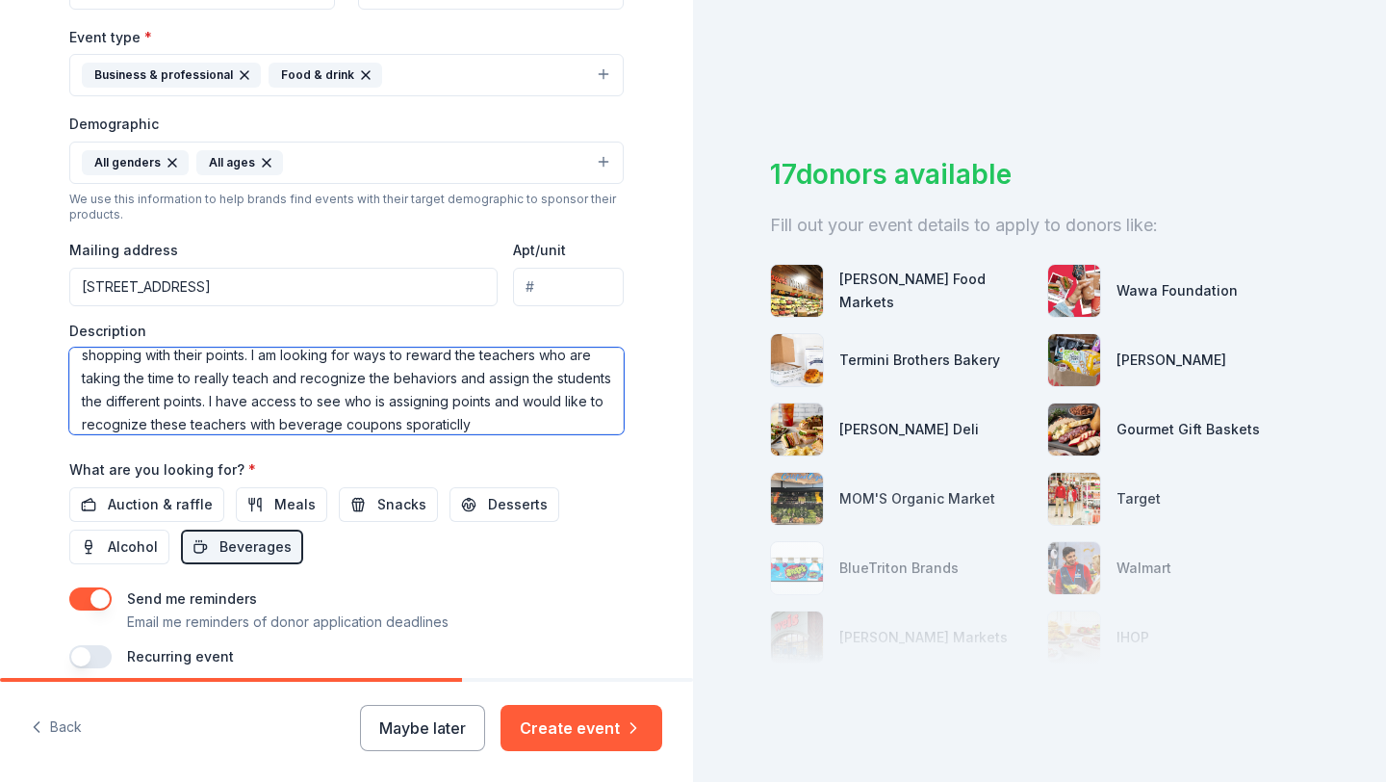
click at [501, 424] on textarea "Our school has rolled out our Positive Behavior Interventions System. Students …" at bounding box center [346, 391] width 555 height 87
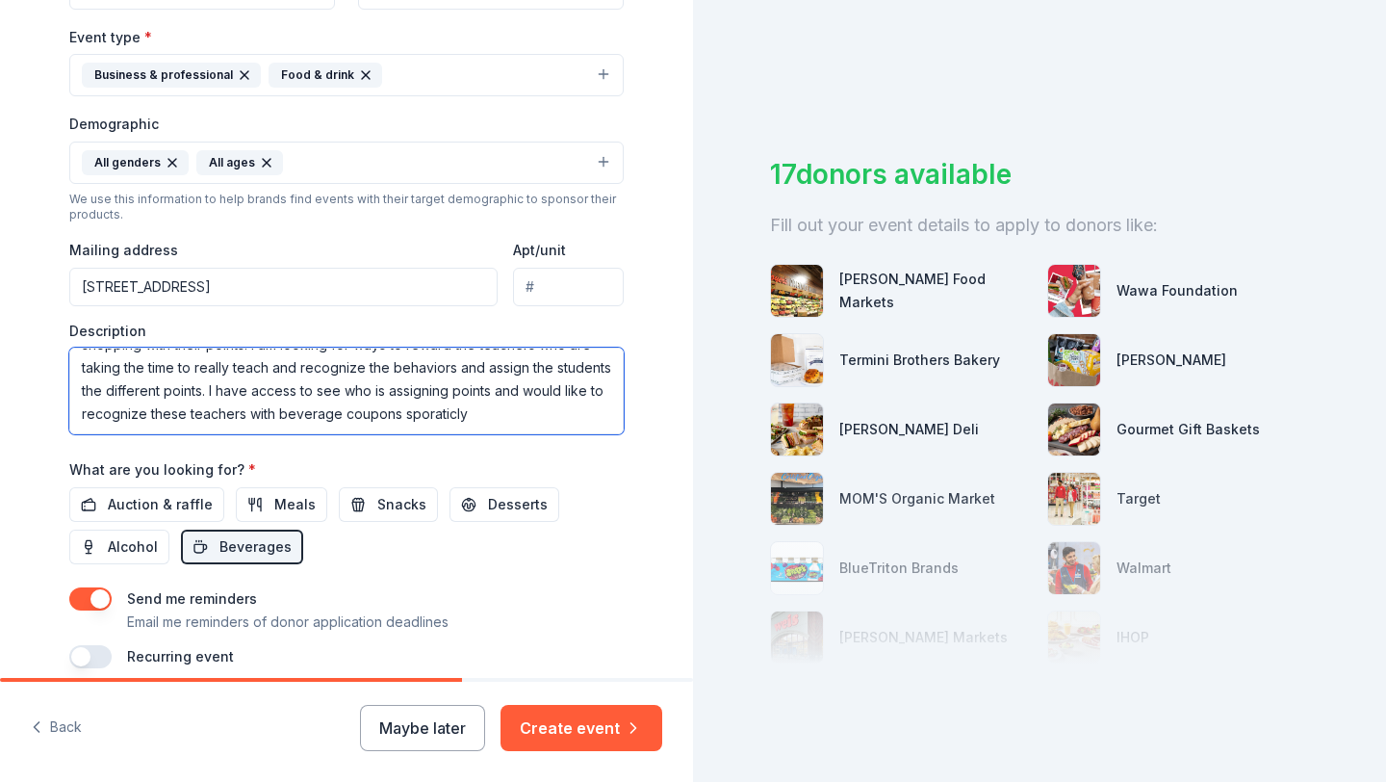
drag, startPoint x: 482, startPoint y: 433, endPoint x: 472, endPoint y: 418, distance: 18.7
click at [471, 418] on textarea "Our school has rolled out our Positive Behavior Interventions System. Students …" at bounding box center [346, 391] width 555 height 87
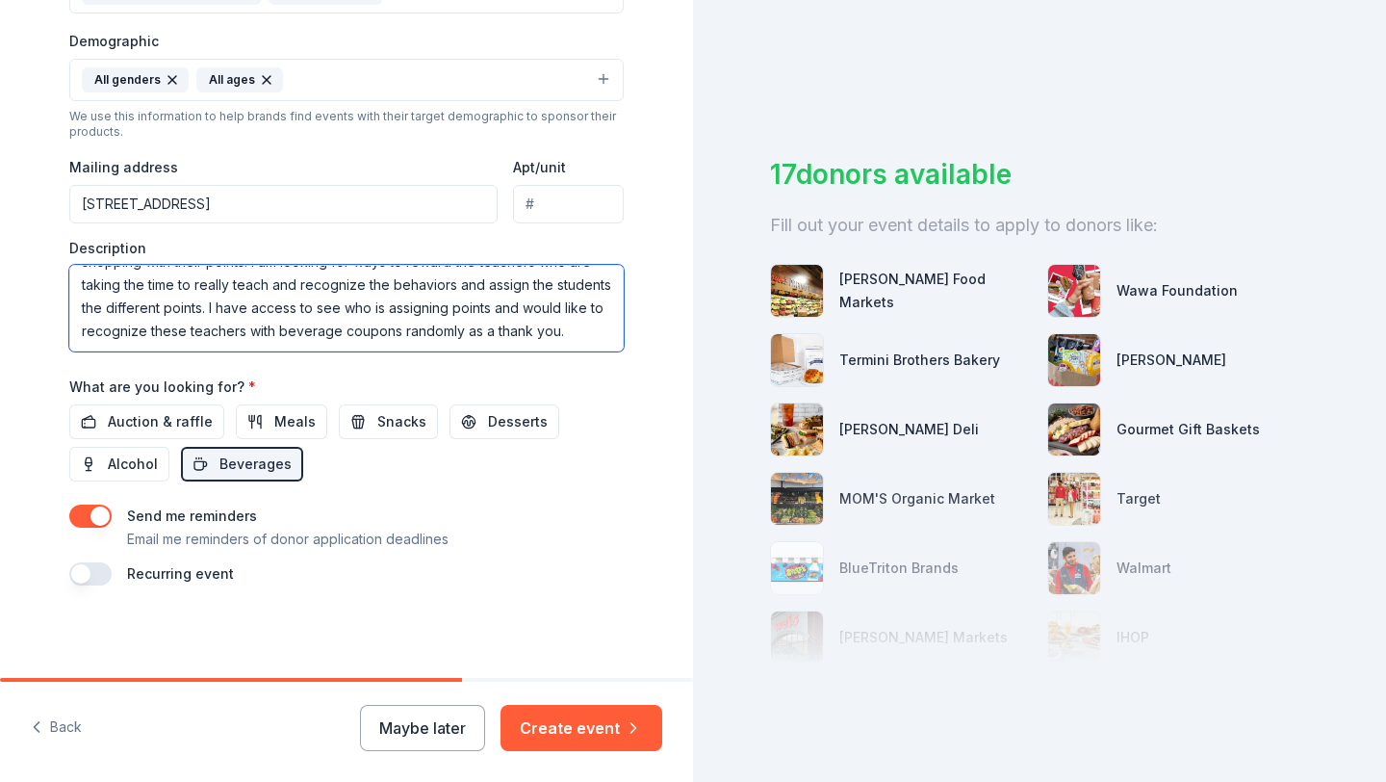
type textarea "Our school has rolled out our Positive Behavior Interventions System. Students …"
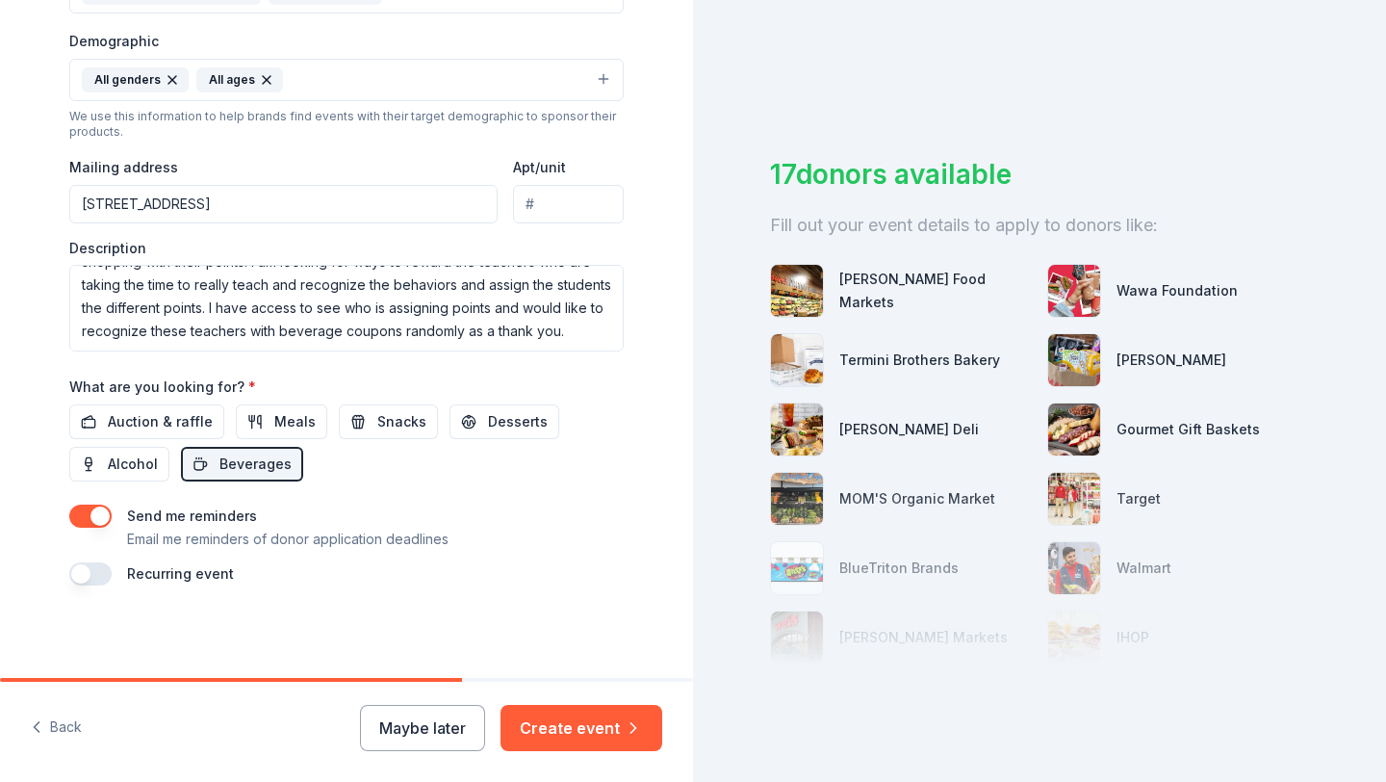
click at [91, 573] on button "button" at bounding box center [90, 573] width 42 height 23
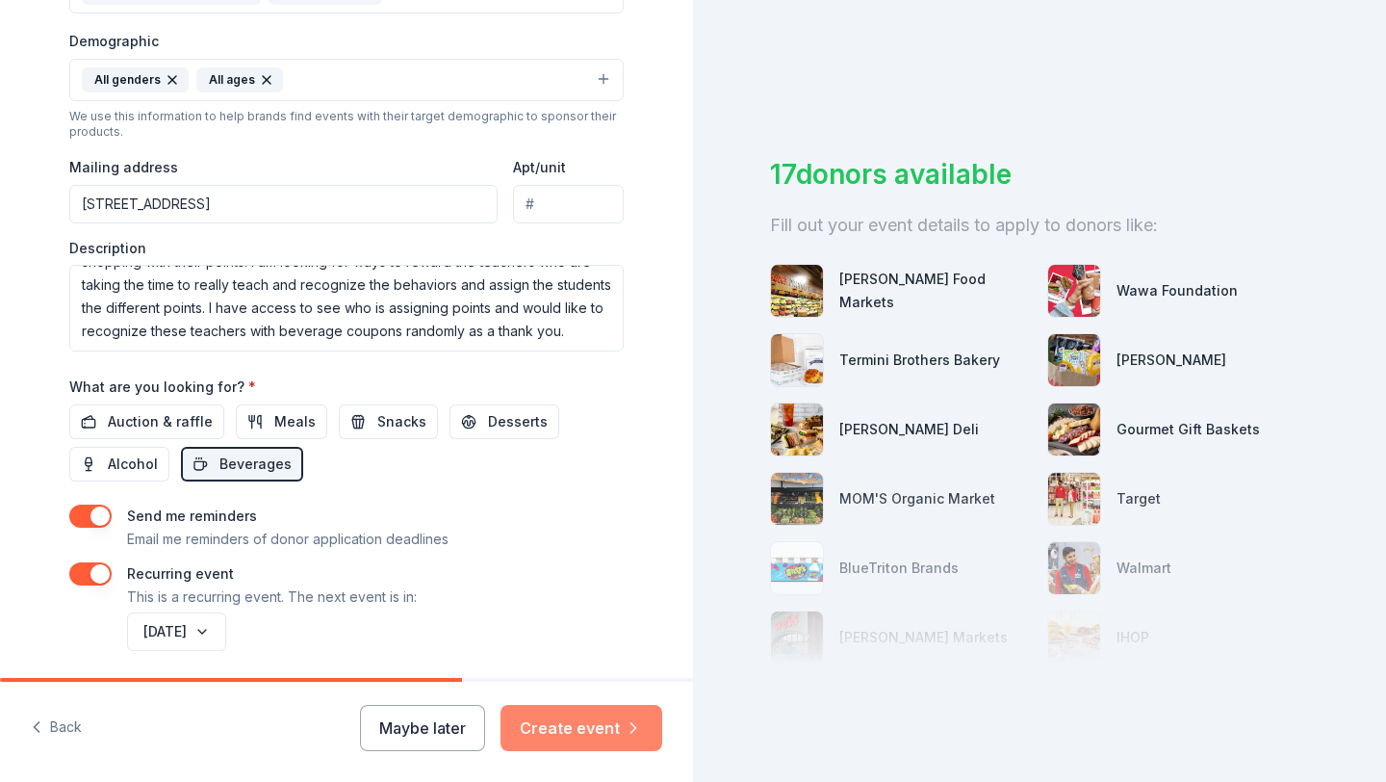
click at [602, 727] on button "Create event" at bounding box center [582, 728] width 162 height 46
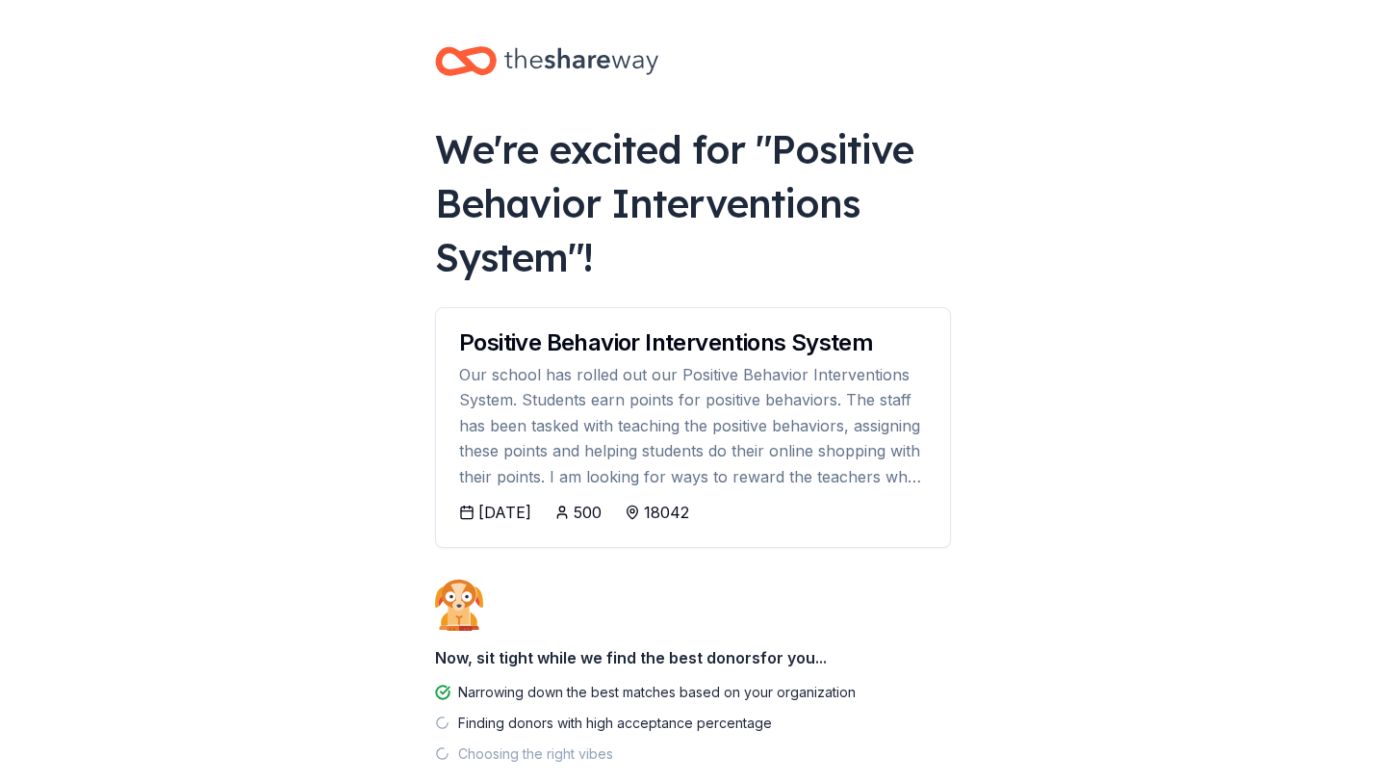
scroll to position [40, 0]
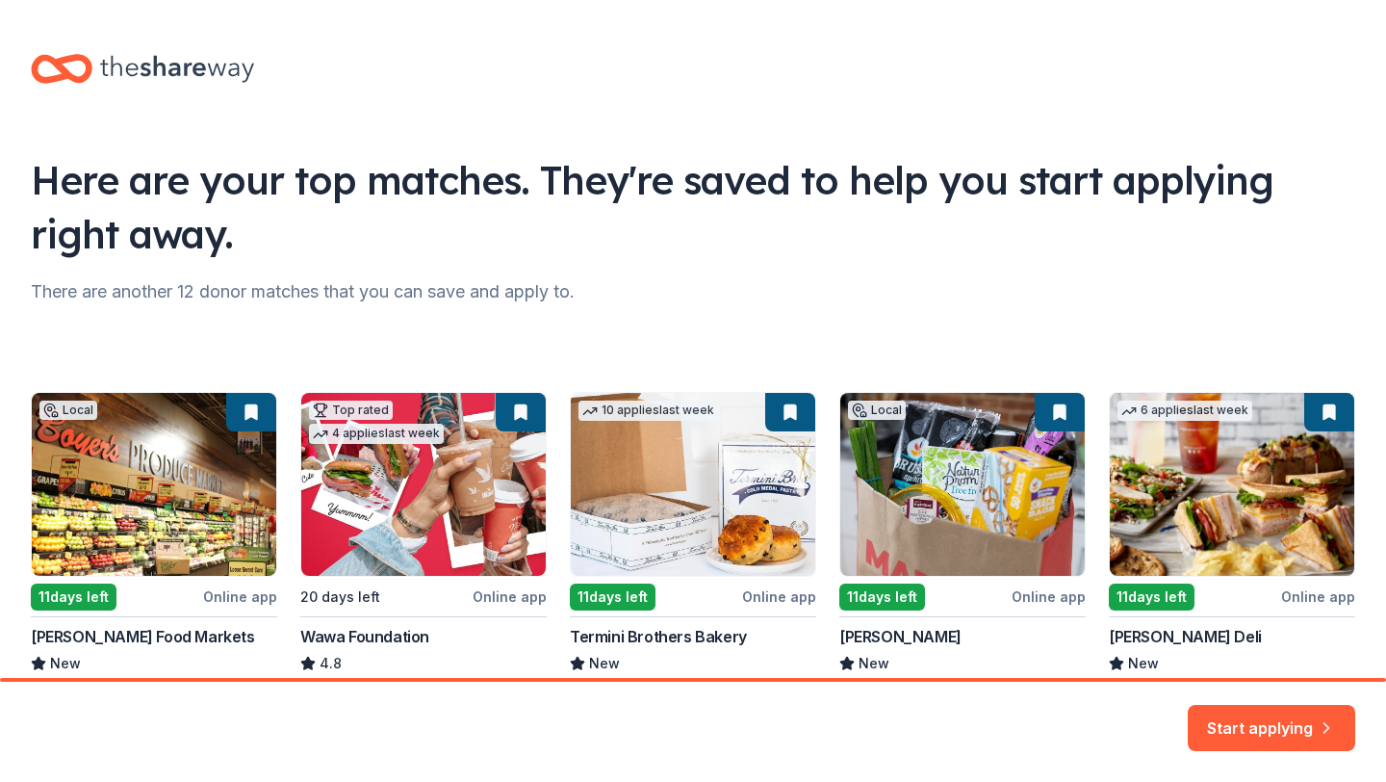
click at [451, 549] on div "Local 11 days left Online app [PERSON_NAME] Food Markets New Gift card(s) Top r…" at bounding box center [693, 554] width 1325 height 325
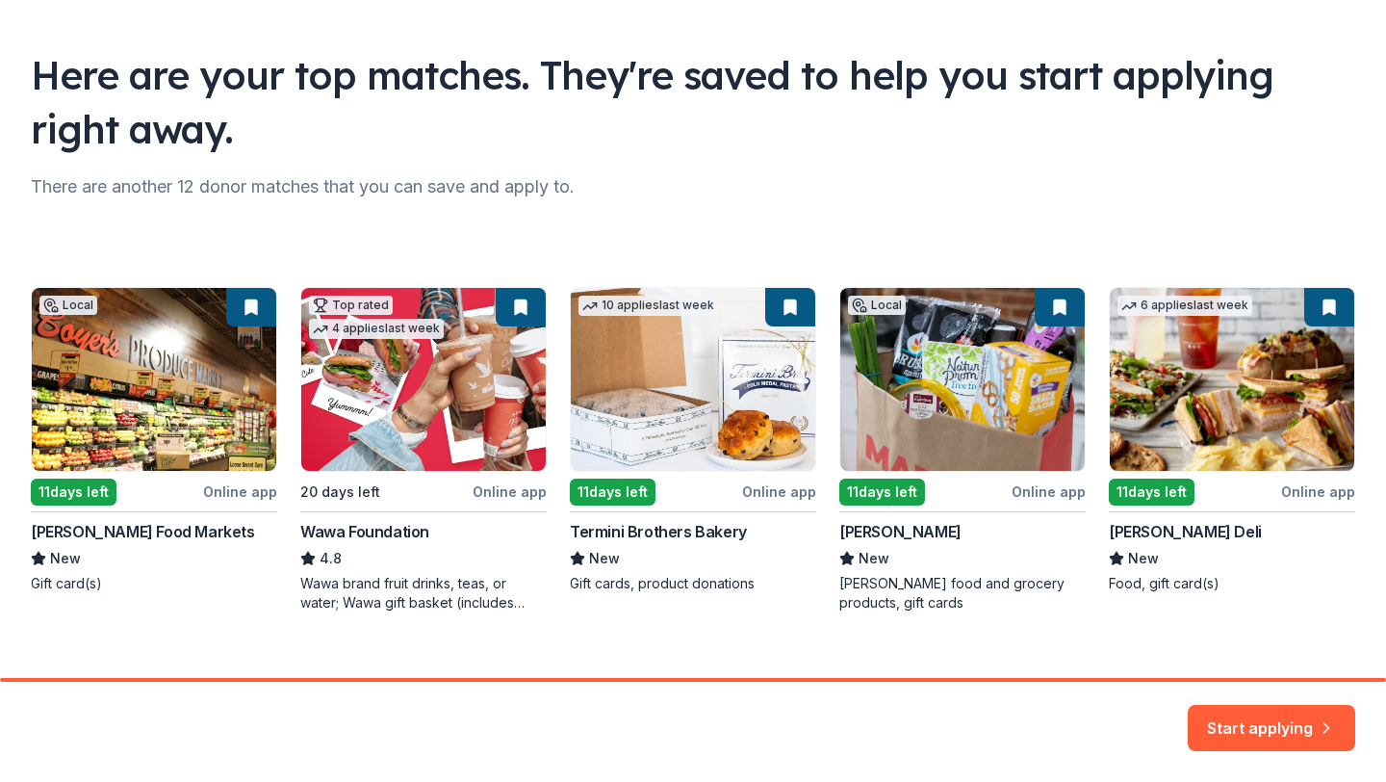
scroll to position [132, 0]
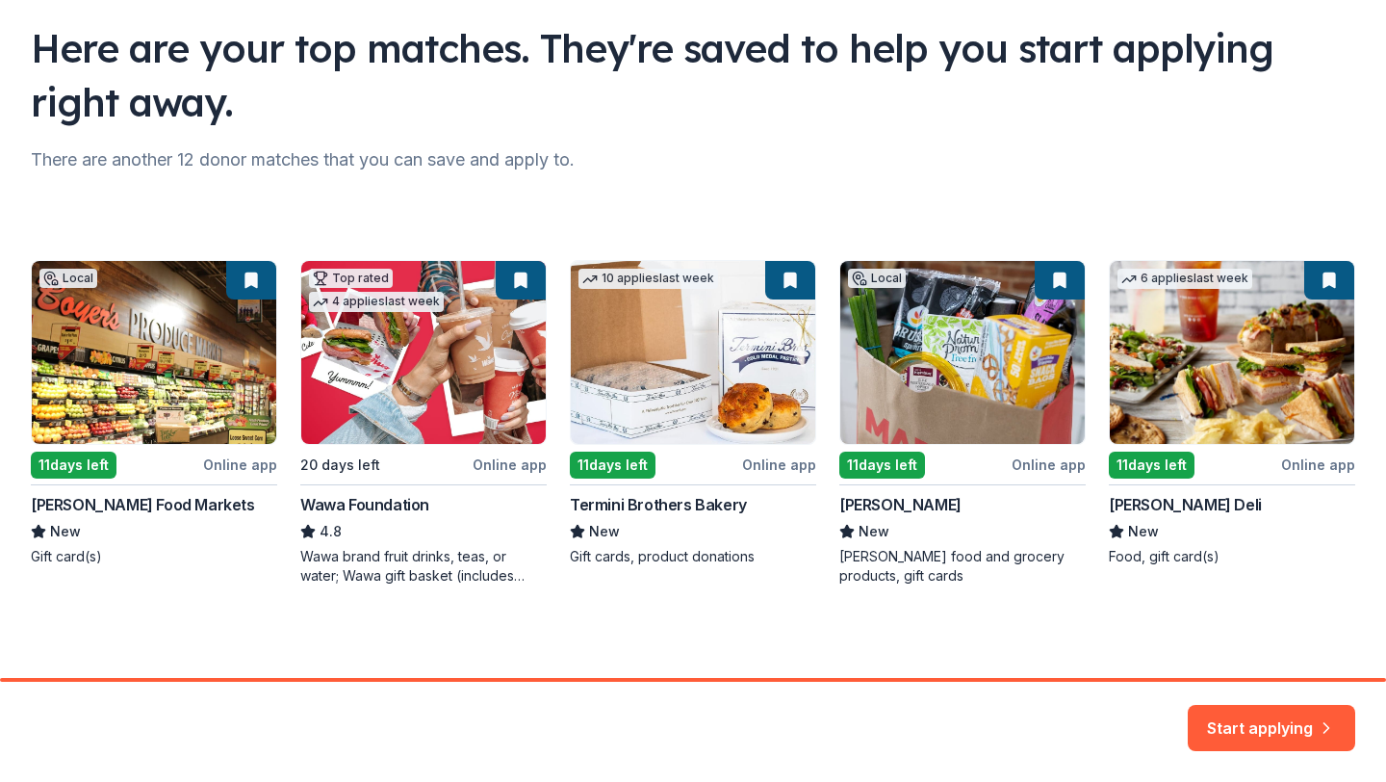
click at [413, 301] on div "Local 11 days left Online app [PERSON_NAME] Food Markets New Gift card(s) Top r…" at bounding box center [693, 422] width 1325 height 325
click at [530, 283] on div "Local 11 days left Online app [PERSON_NAME] Food Markets New Gift card(s) Top r…" at bounding box center [693, 422] width 1325 height 325
click at [418, 320] on div "Local 11 days left Online app [PERSON_NAME] Food Markets New Gift card(s) Top r…" at bounding box center [693, 422] width 1325 height 325
click at [1256, 716] on button "Start applying" at bounding box center [1272, 716] width 168 height 46
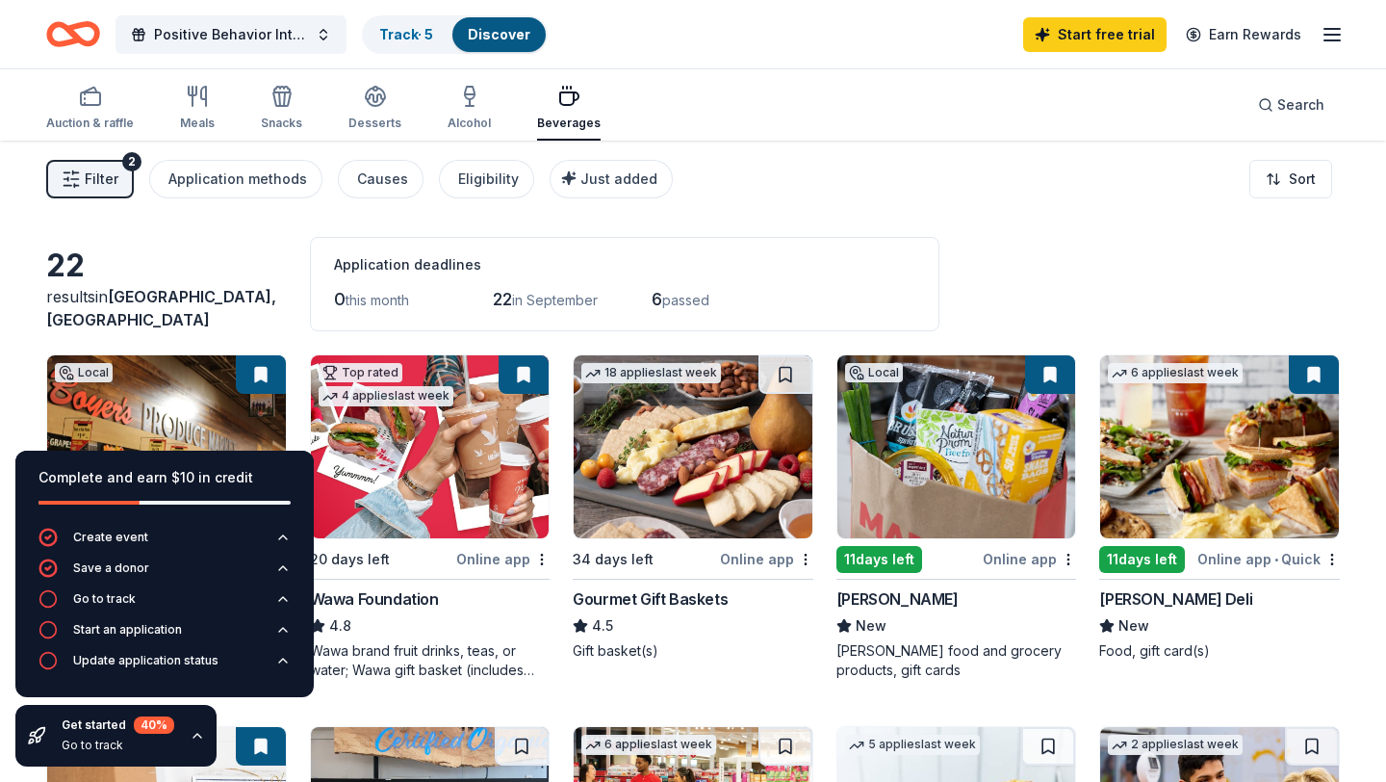
click at [506, 427] on img at bounding box center [430, 446] width 239 height 183
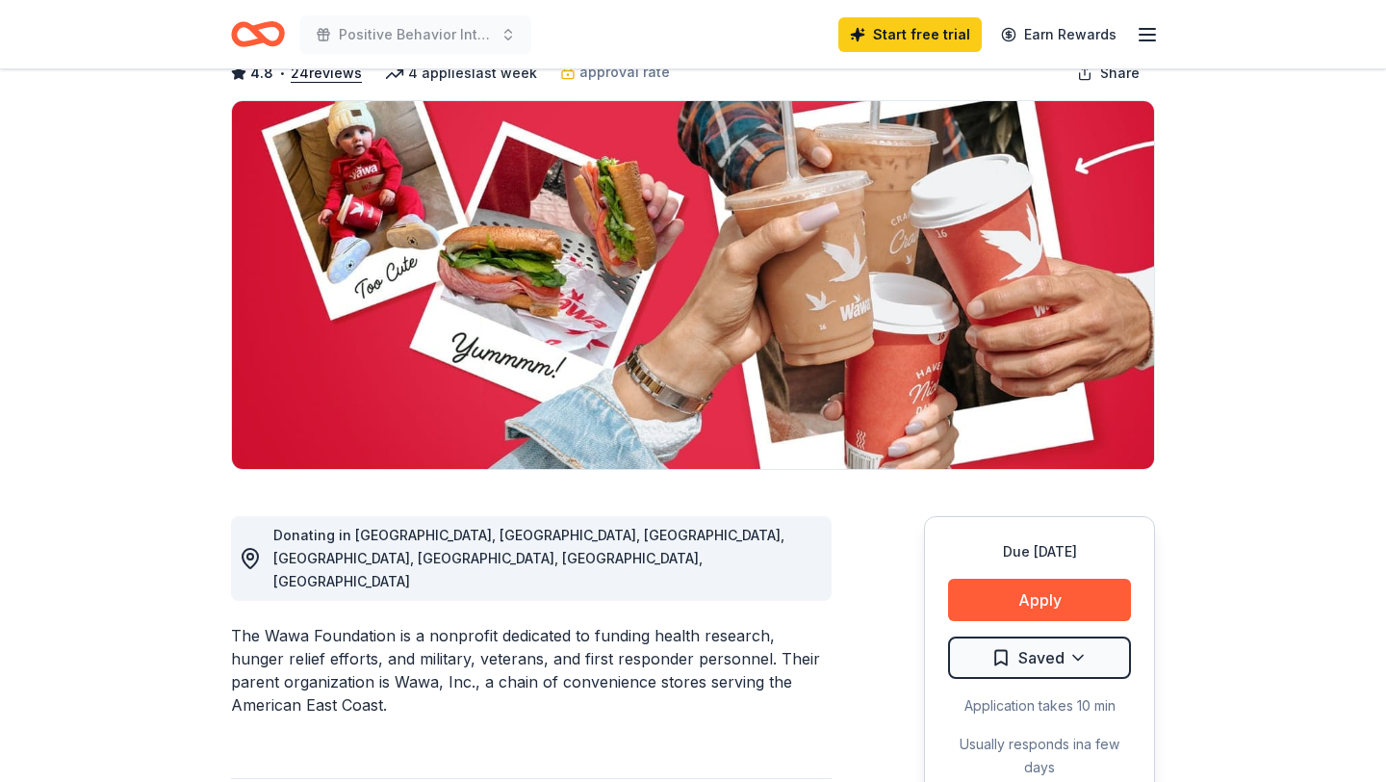
scroll to position [139, 0]
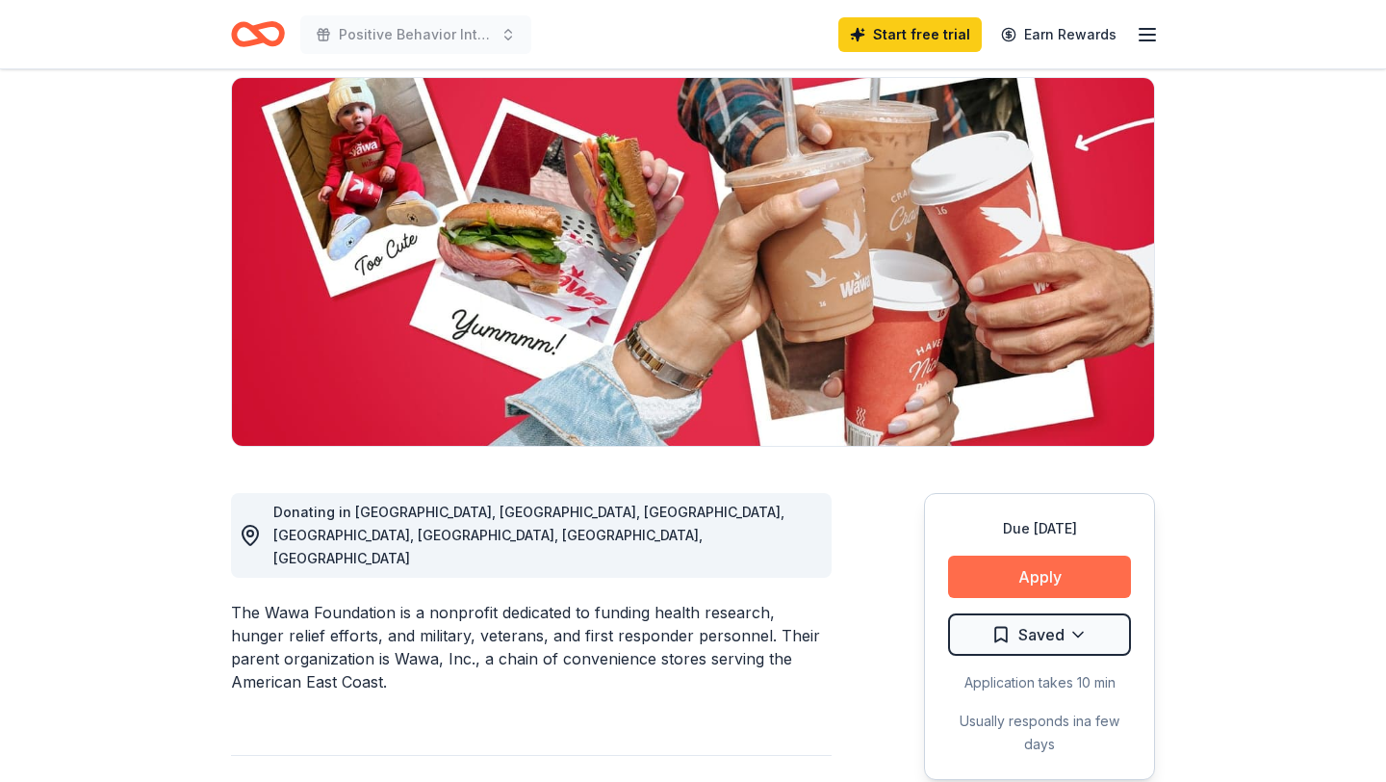
click at [1054, 569] on button "Apply" at bounding box center [1039, 576] width 183 height 42
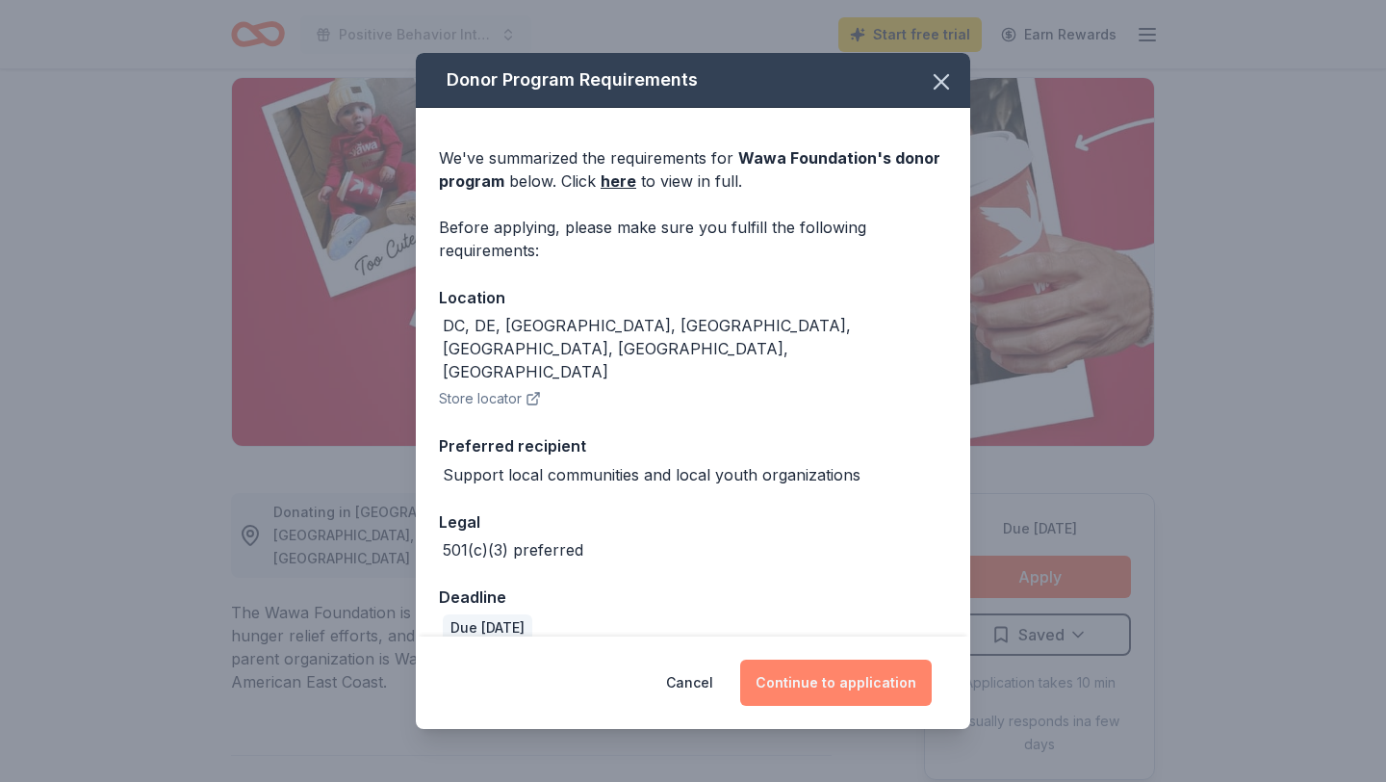
click at [782, 680] on button "Continue to application" at bounding box center [836, 682] width 192 height 46
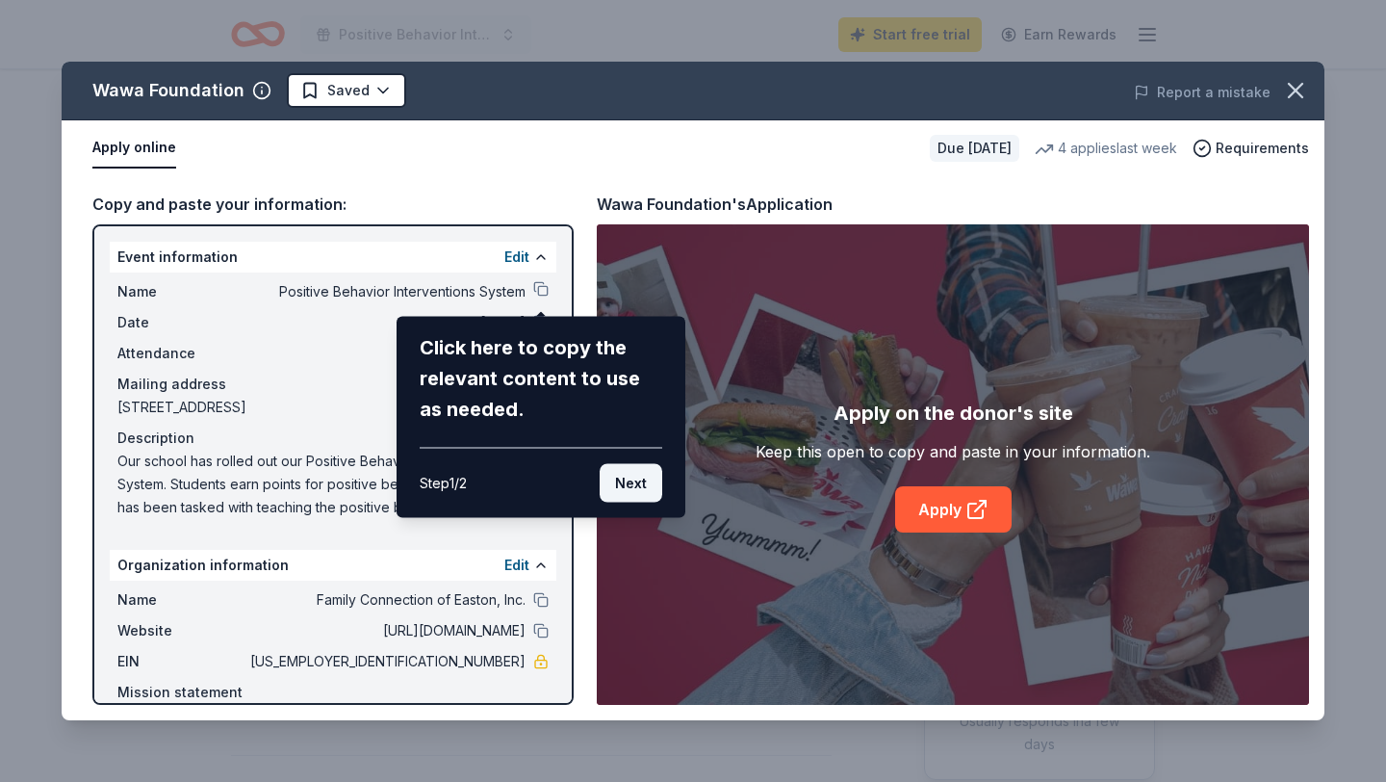
click at [632, 497] on button "Next" at bounding box center [631, 483] width 63 height 39
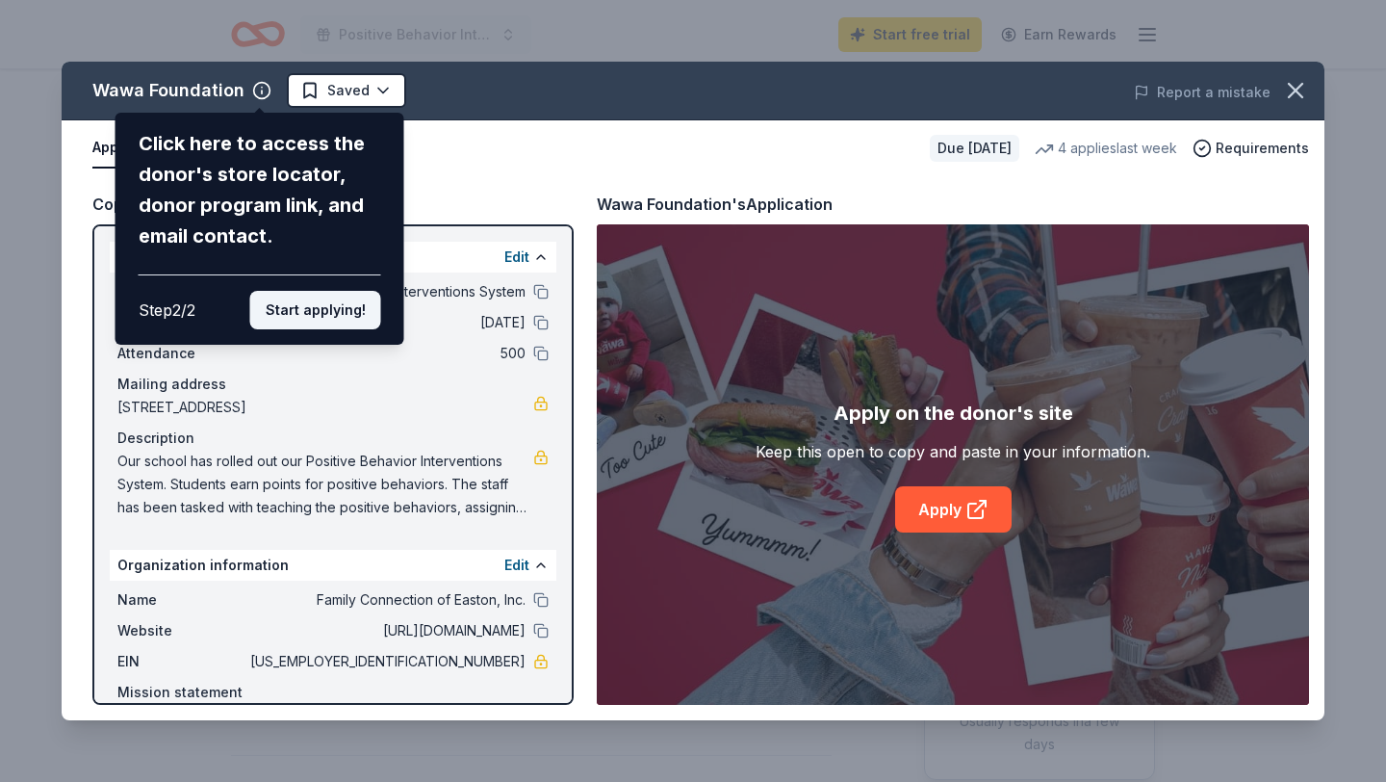
click at [327, 309] on button "Start applying!" at bounding box center [315, 310] width 131 height 39
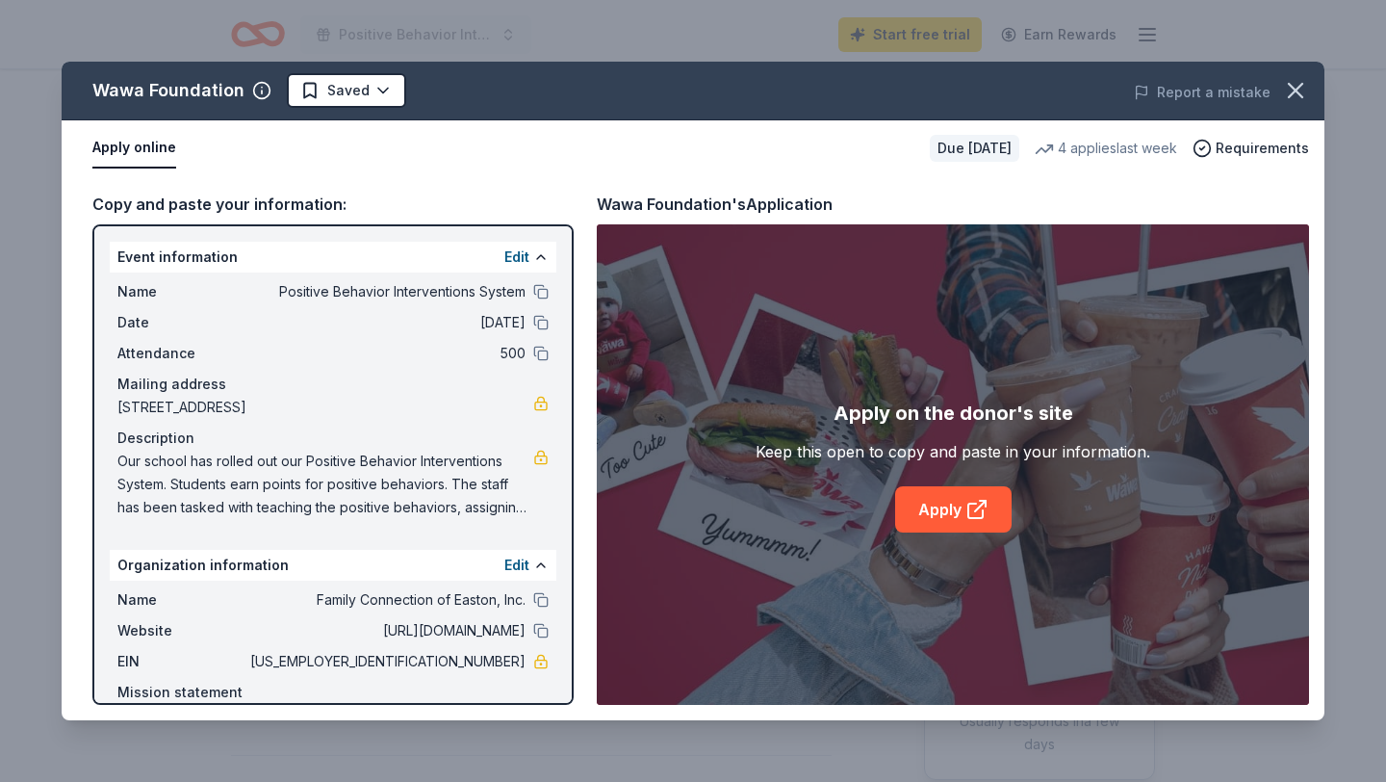
click at [375, 262] on div "Wawa Foundation Saved Report a mistake Apply online Due in 20 days 4 applies la…" at bounding box center [693, 391] width 1263 height 659
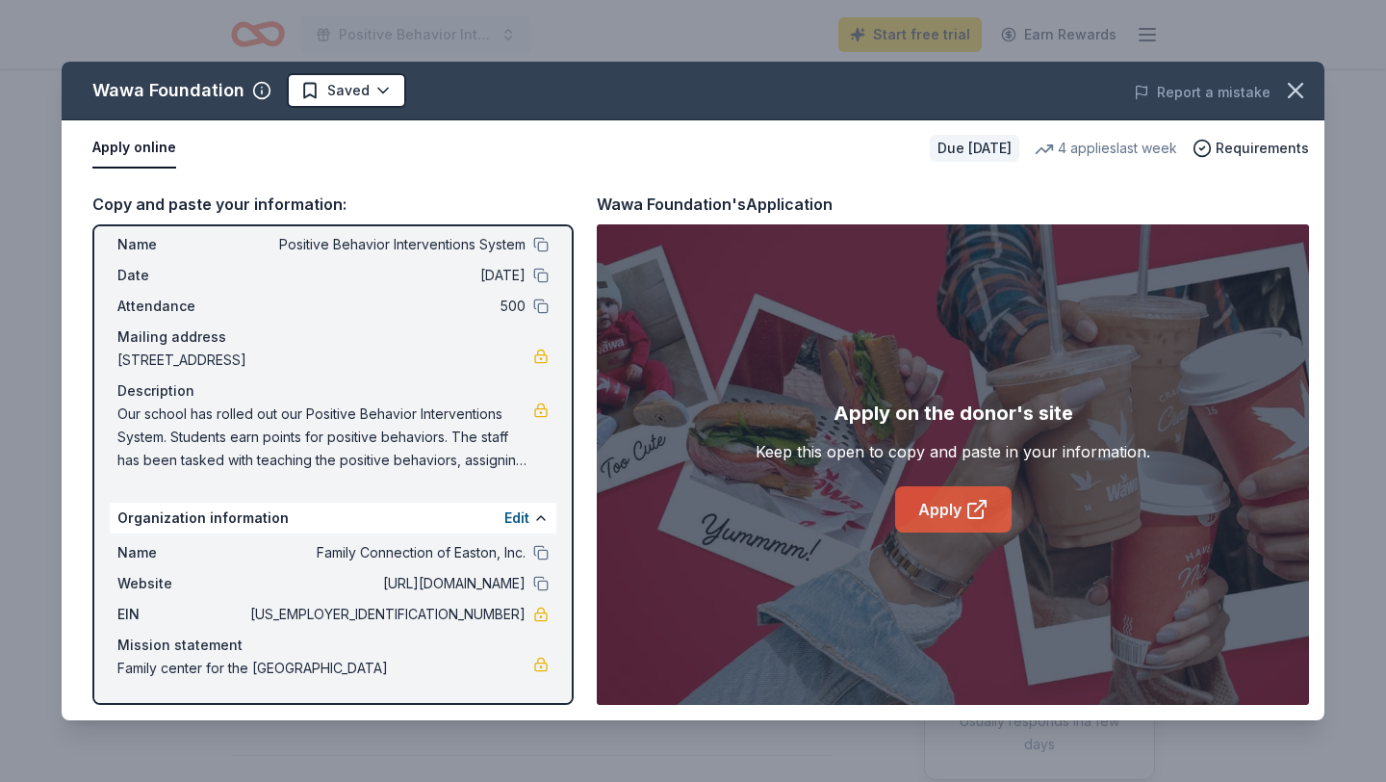
click at [940, 507] on link "Apply" at bounding box center [953, 509] width 116 height 46
click at [505, 463] on span "Our school has rolled out our Positive Behavior Interventions System. Students …" at bounding box center [325, 436] width 416 height 69
